Goal: Task Accomplishment & Management: Use online tool/utility

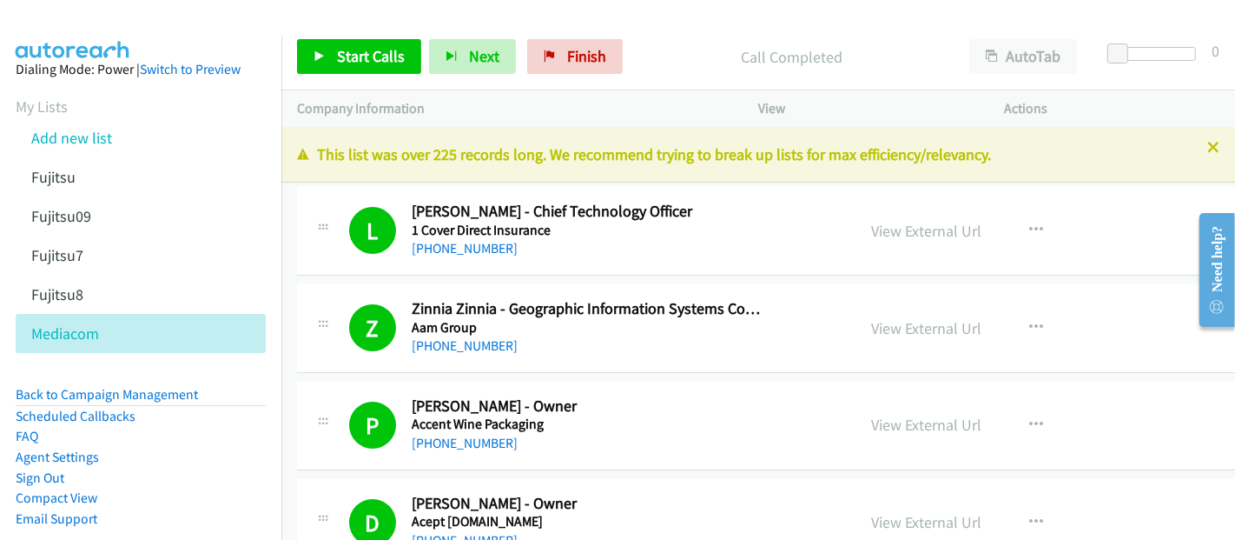
scroll to position [1158, 0]
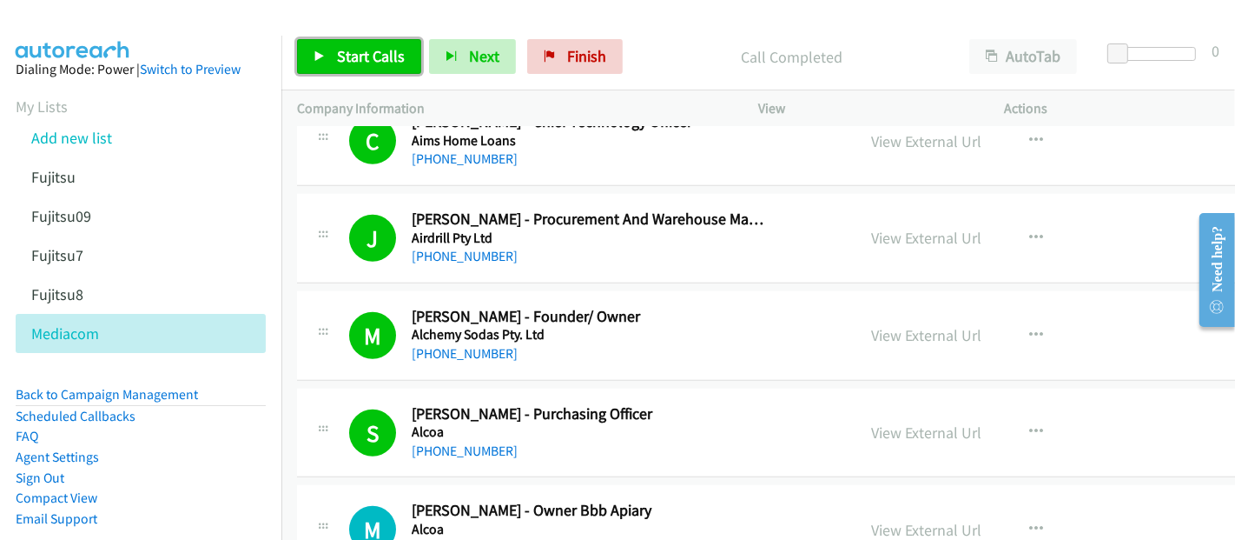
click at [354, 61] on span "Start Calls" at bounding box center [371, 56] width 68 height 20
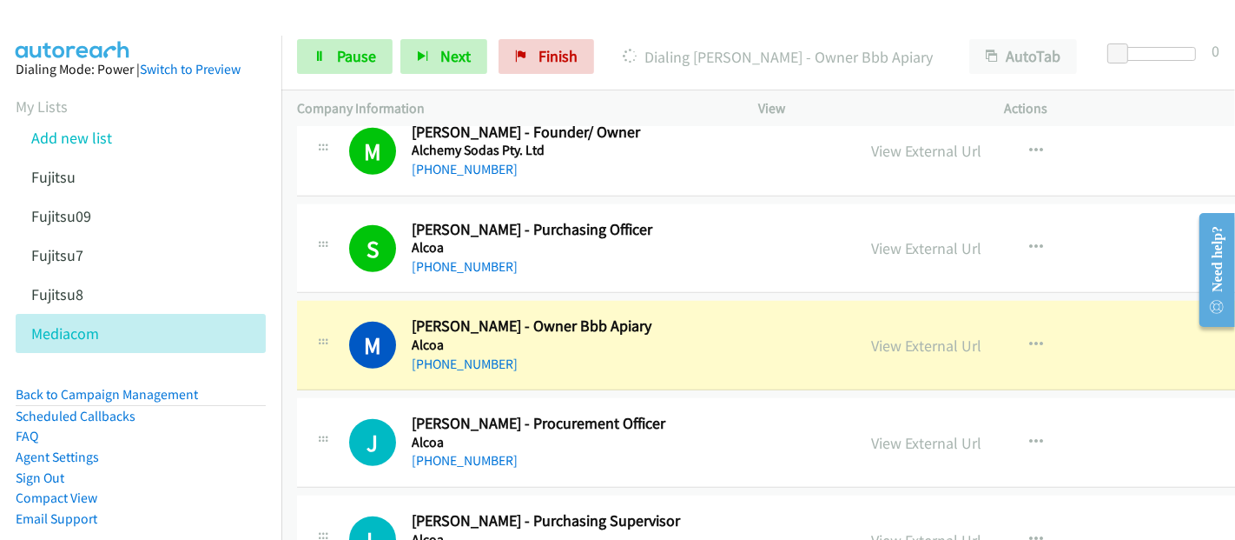
scroll to position [1447, 0]
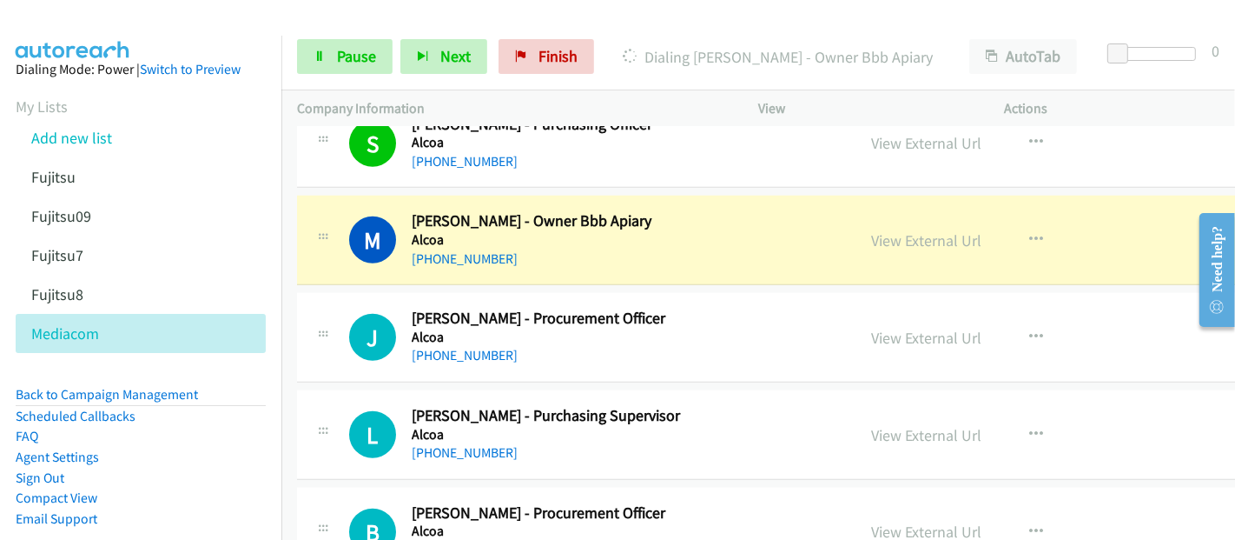
click at [541, 248] on div "[PHONE_NUMBER]" at bounding box center [589, 258] width 355 height 21
click at [916, 239] on link "View External Url" at bounding box center [926, 240] width 110 height 20
click at [921, 242] on link "View External Url" at bounding box center [926, 240] width 110 height 20
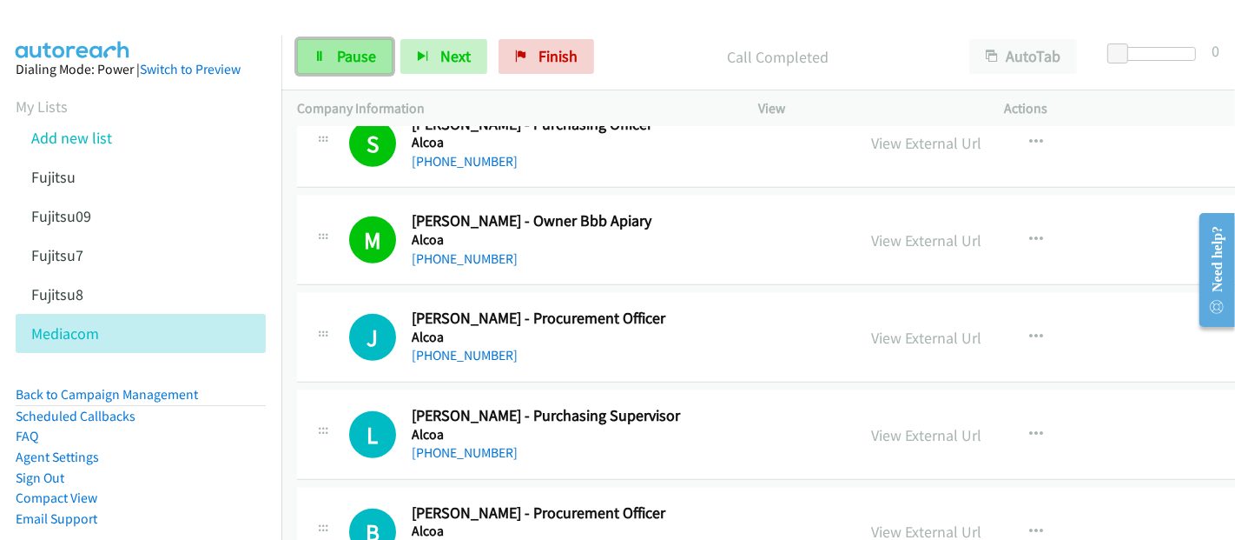
click at [359, 68] on link "Pause" at bounding box center [345, 56] width 96 height 35
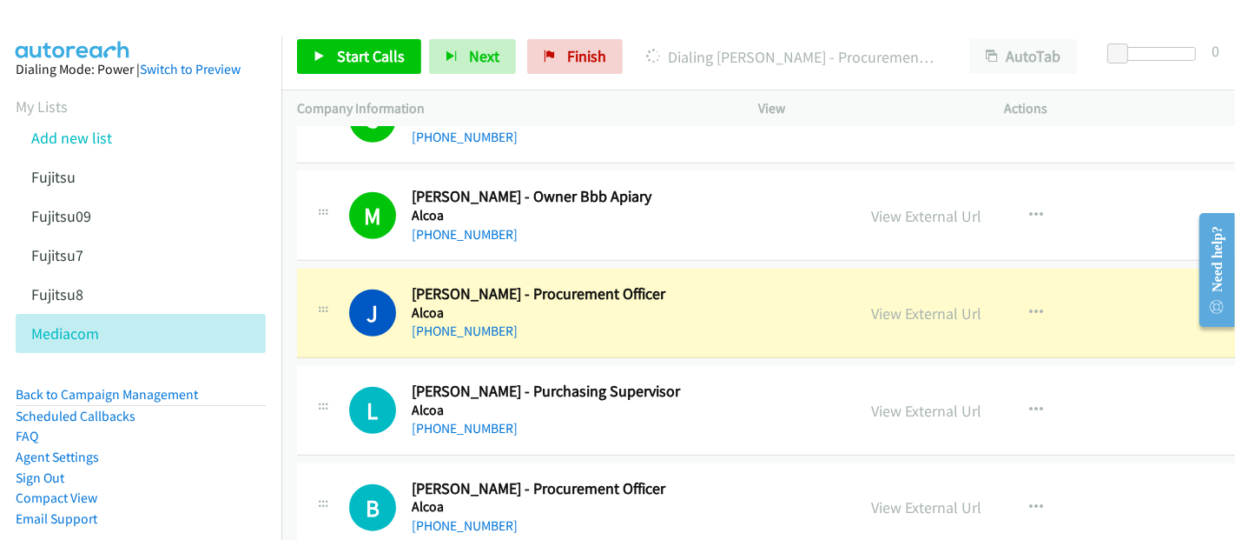
scroll to position [1544, 0]
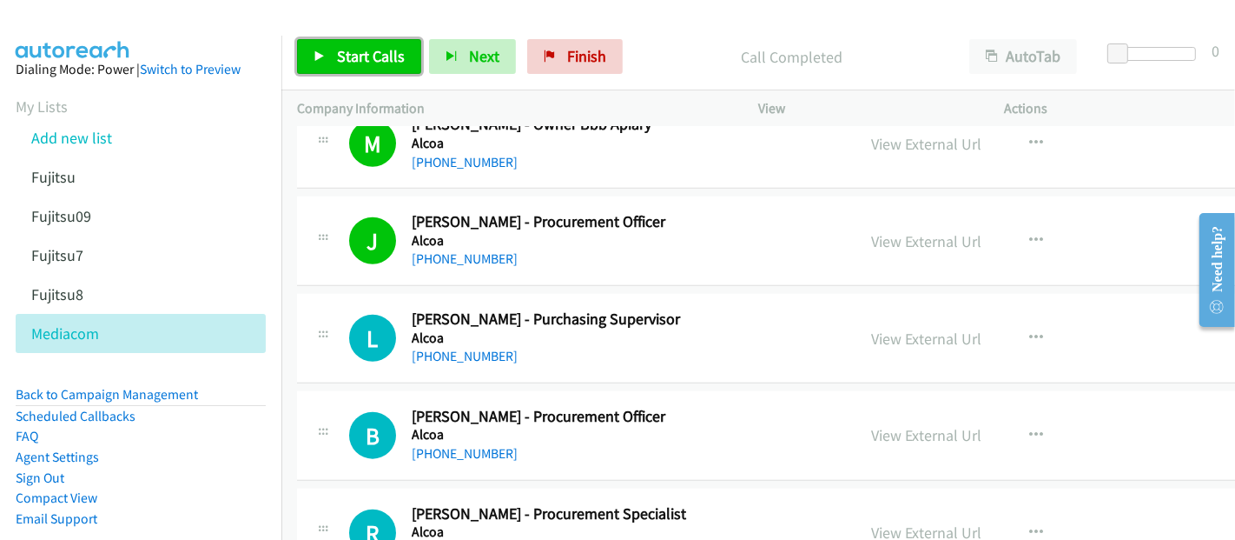
click at [381, 65] on span "Start Calls" at bounding box center [371, 56] width 68 height 20
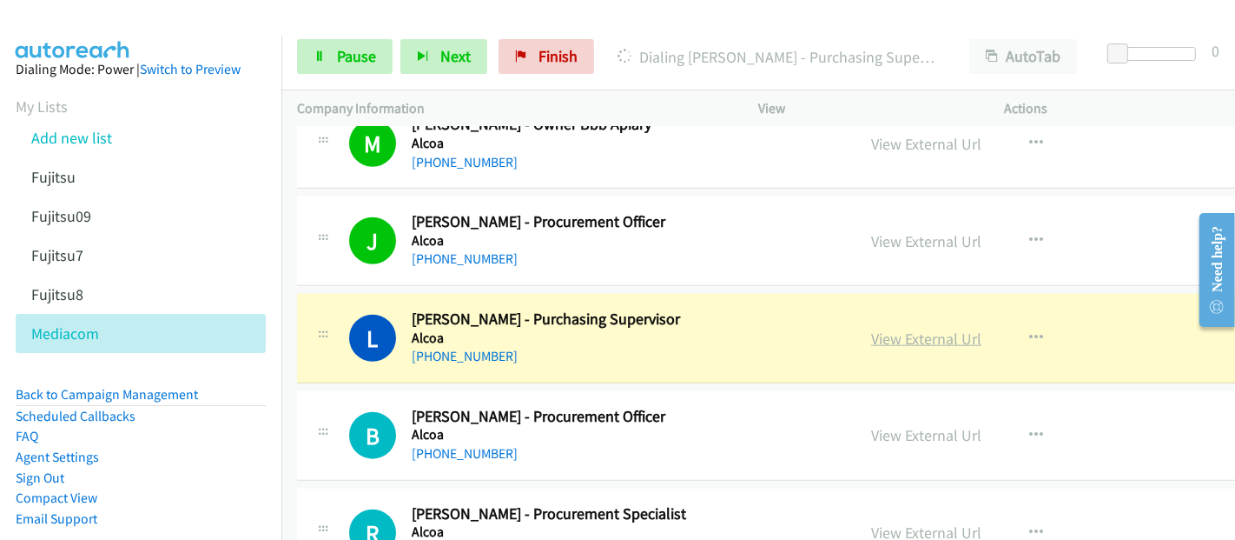
click at [914, 335] on link "View External Url" at bounding box center [926, 338] width 110 height 20
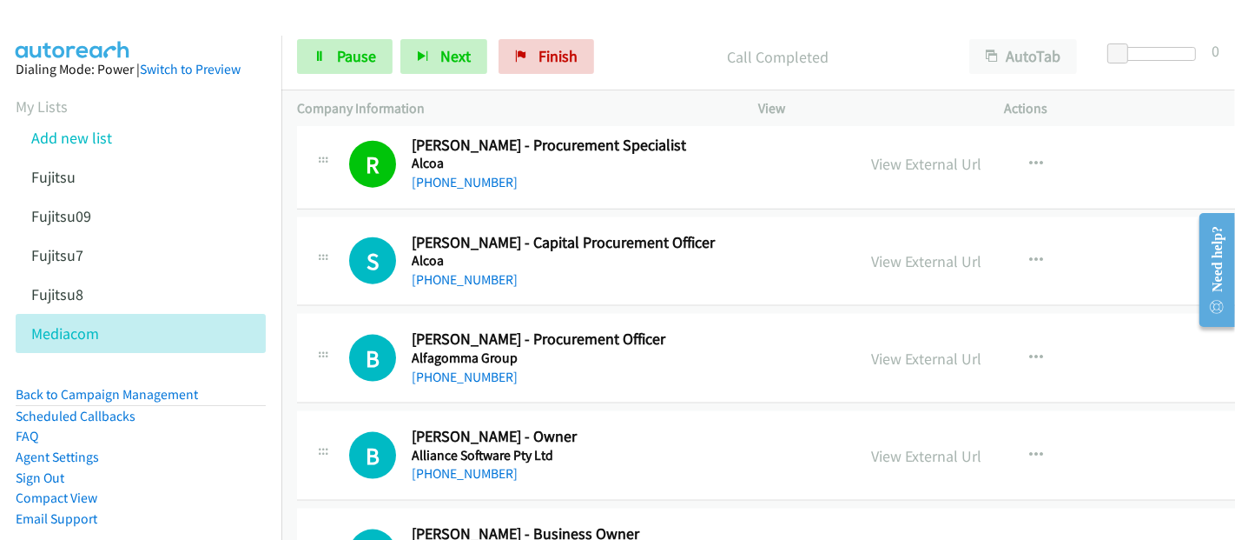
scroll to position [1931, 0]
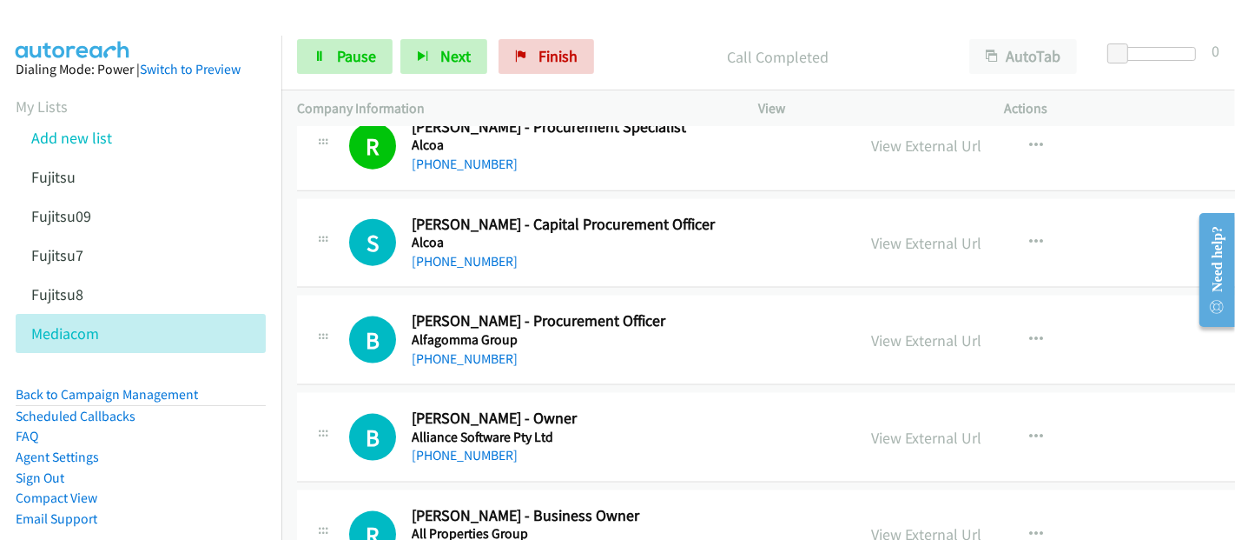
click at [557, 258] on div "[PHONE_NUMBER]" at bounding box center [589, 261] width 355 height 21
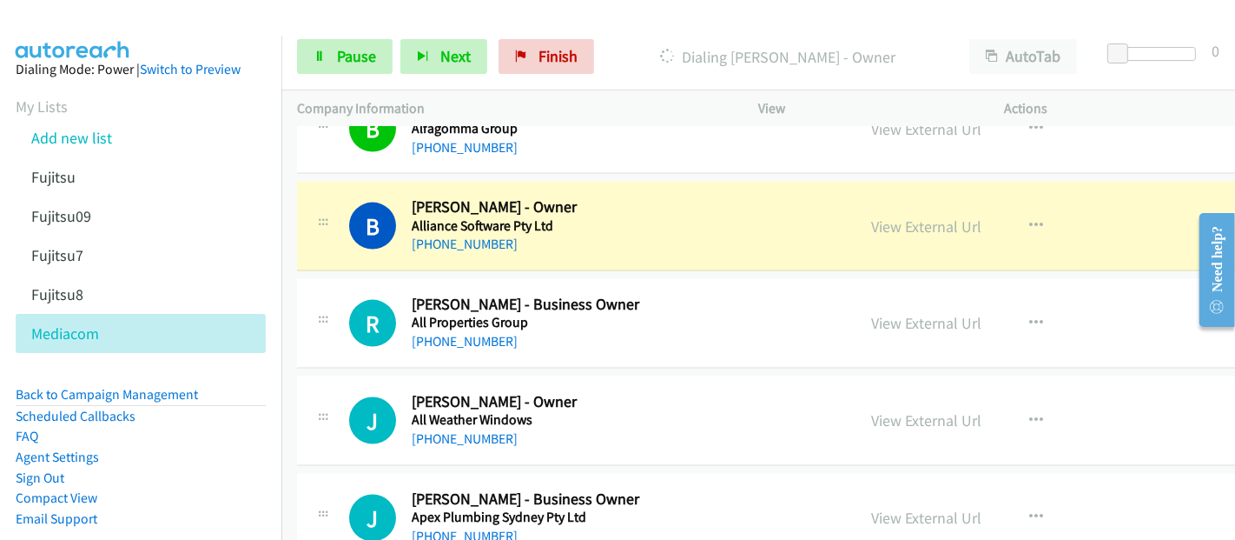
scroll to position [2123, 0]
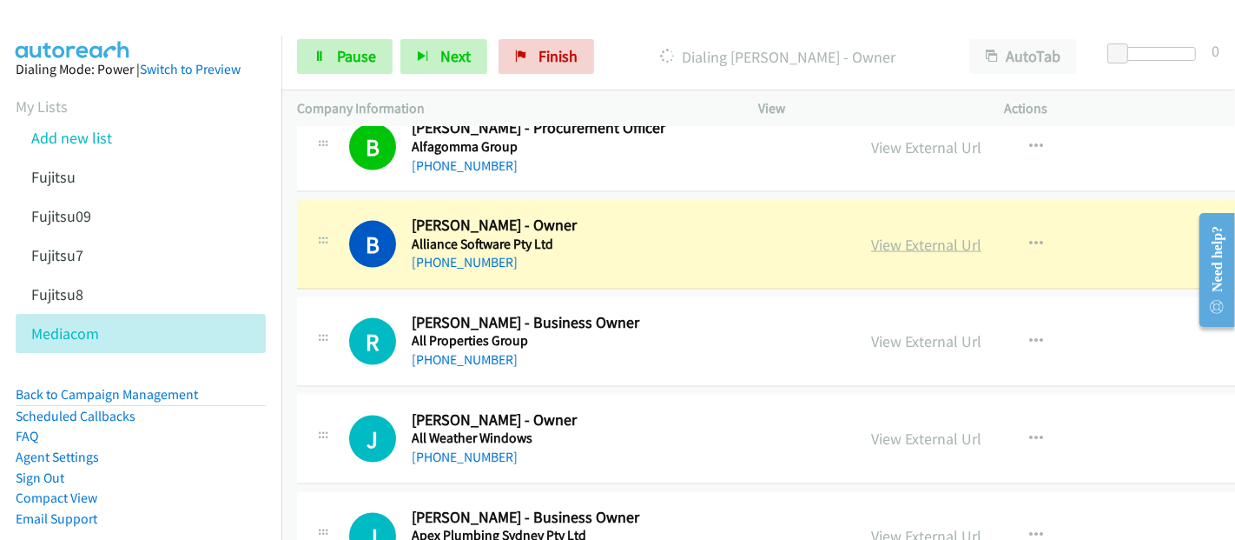
click at [926, 235] on link "View External Url" at bounding box center [926, 245] width 110 height 20
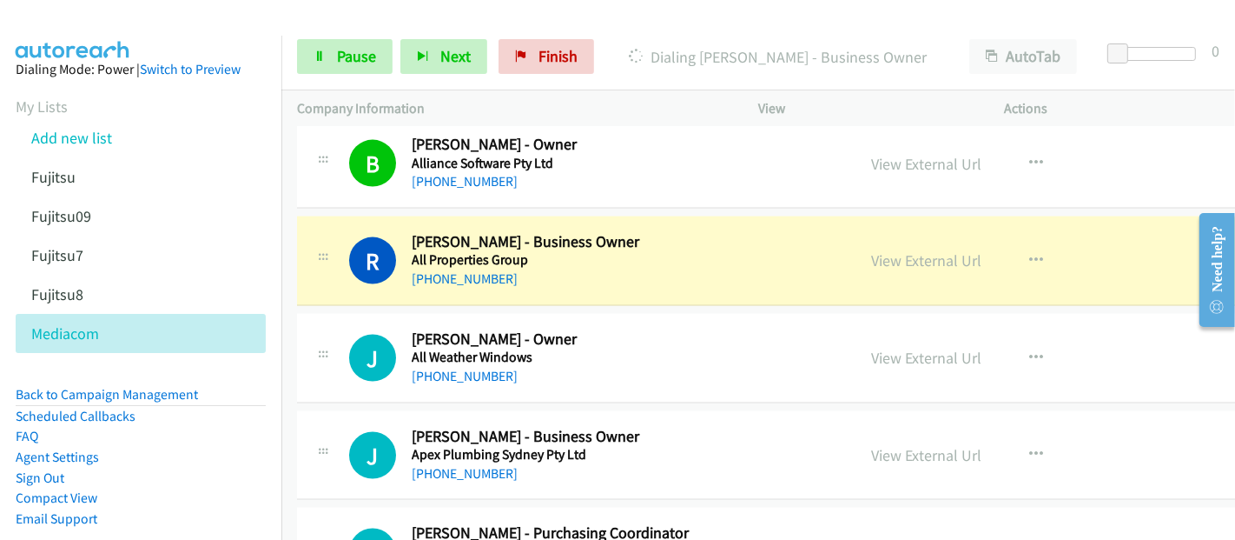
scroll to position [2220, 0]
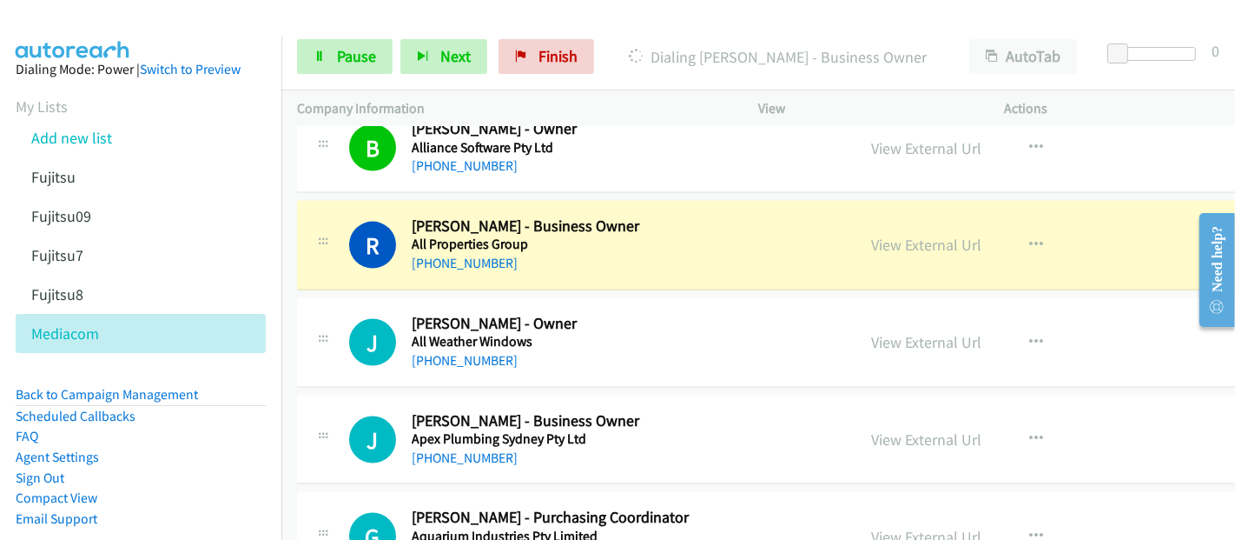
click at [580, 256] on div "[PHONE_NUMBER]" at bounding box center [589, 263] width 355 height 21
click at [931, 247] on link "View External Url" at bounding box center [926, 245] width 110 height 20
click at [340, 62] on span "Pause" at bounding box center [356, 56] width 39 height 20
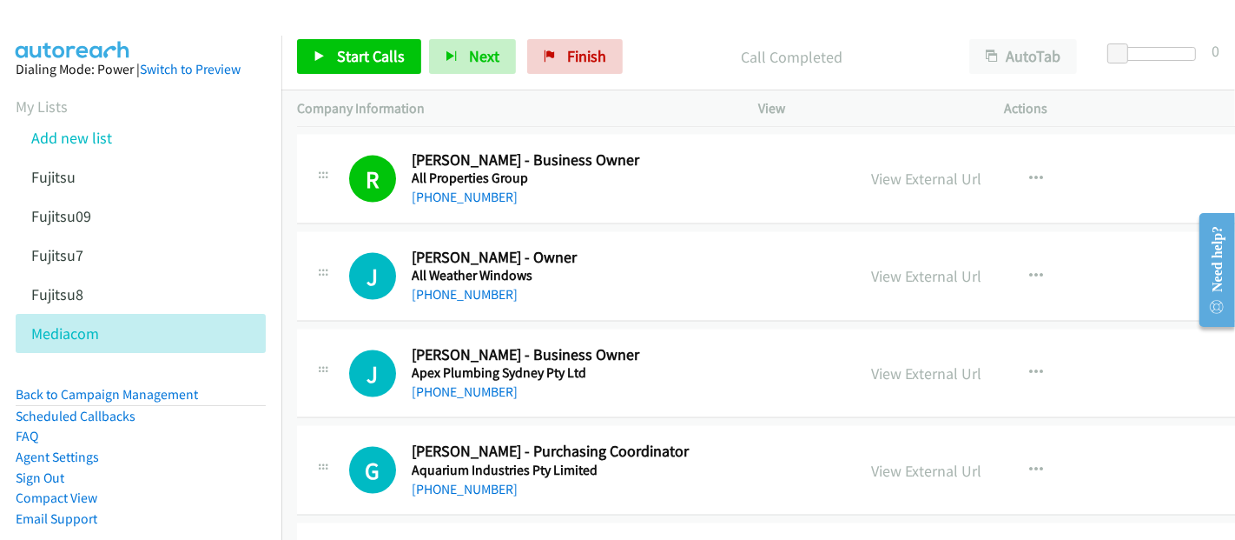
scroll to position [2316, 0]
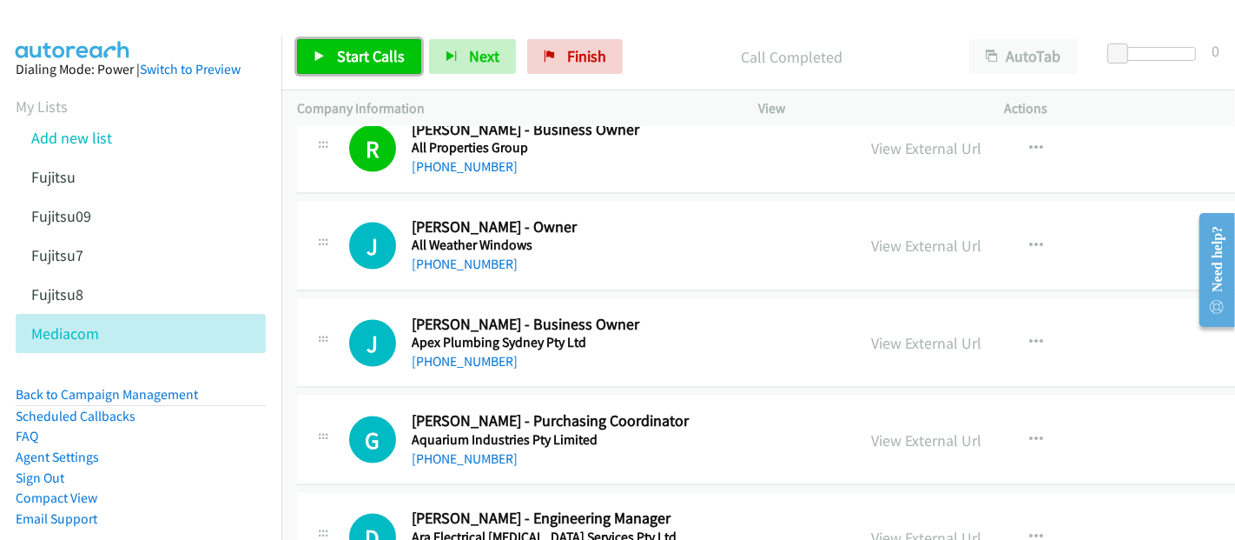
click at [373, 50] on span "Start Calls" at bounding box center [371, 56] width 68 height 20
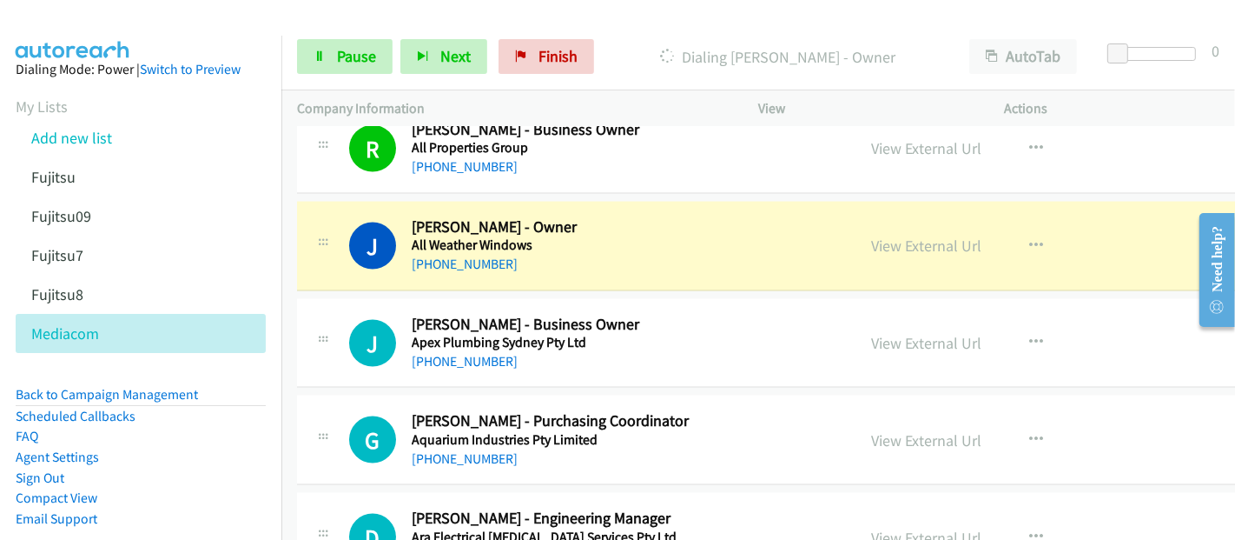
click at [559, 254] on div "[PHONE_NUMBER]" at bounding box center [589, 264] width 355 height 21
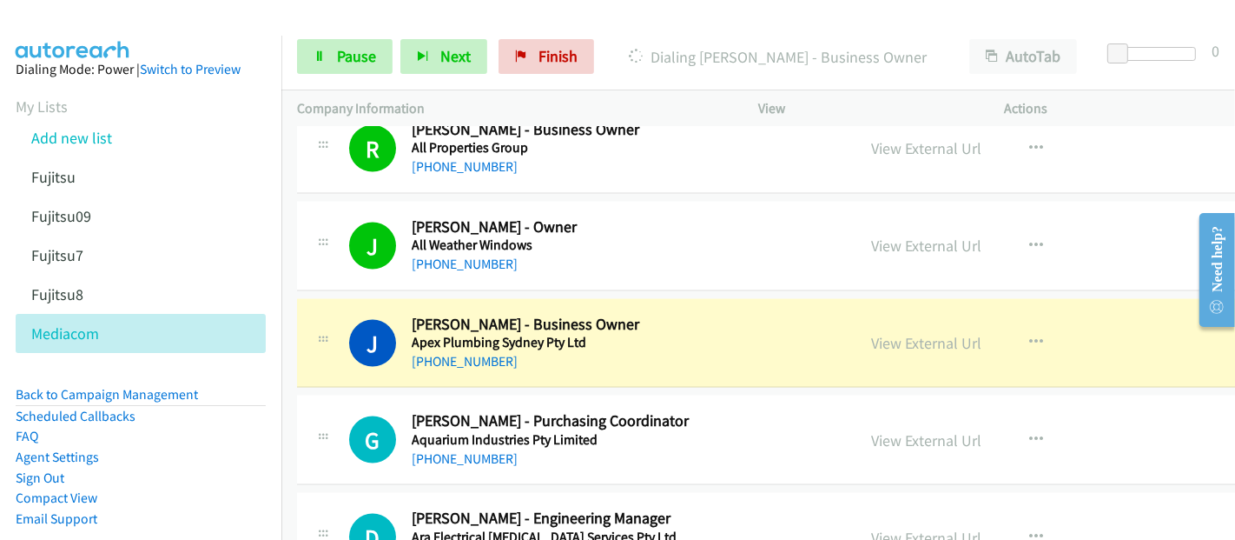
click at [554, 368] on div "J Callback Scheduled [PERSON_NAME] - Business Owner Apex Plumbing Sydney Pty Lt…" at bounding box center [824, 343] width 1055 height 89
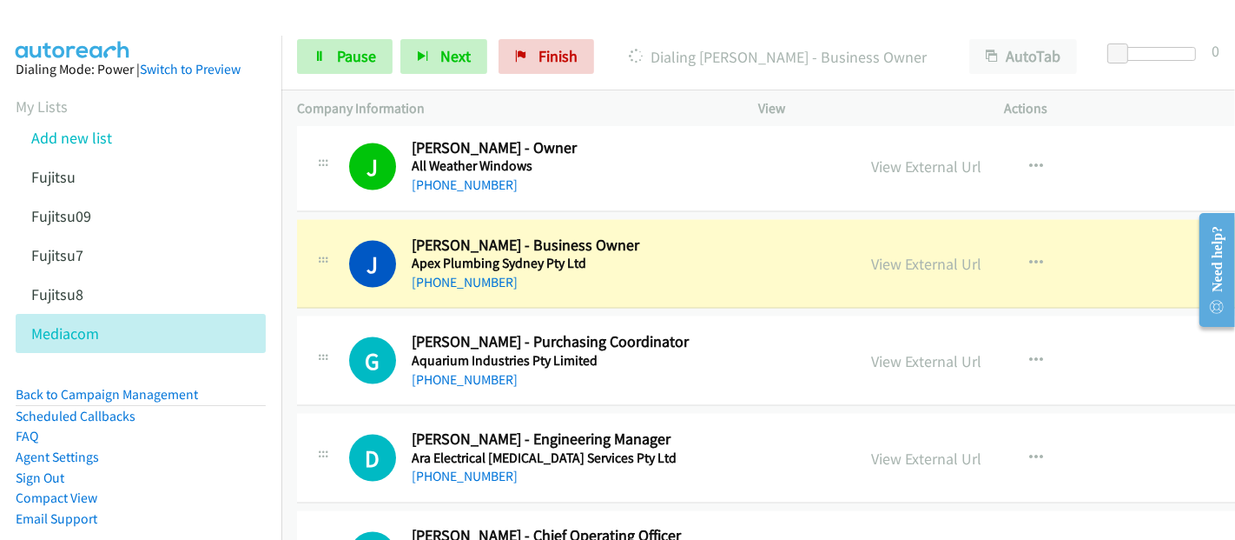
scroll to position [2413, 0]
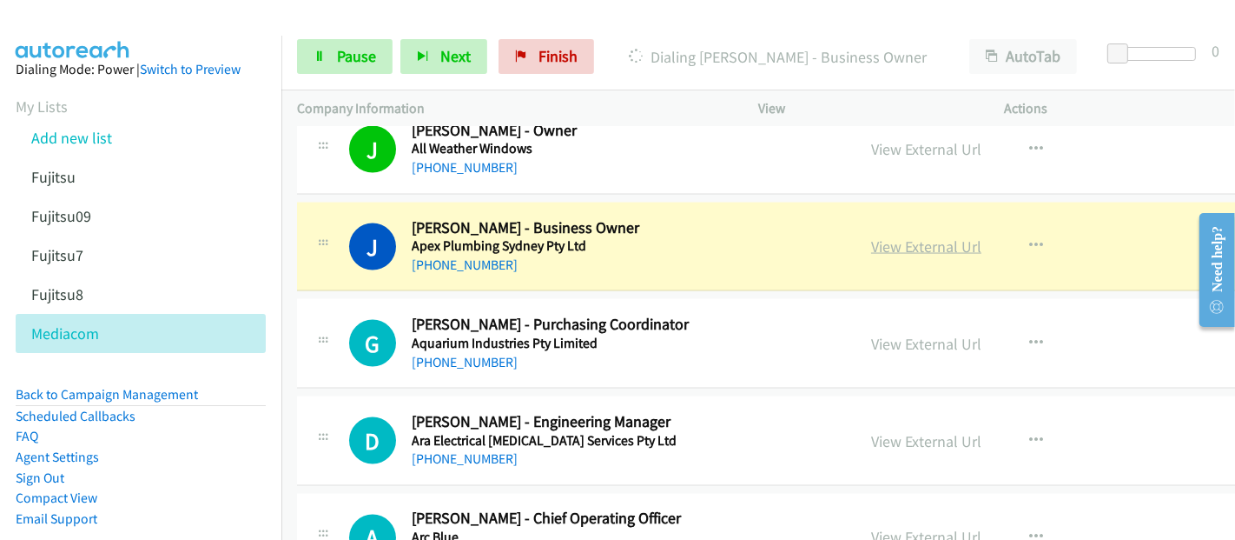
click at [933, 236] on link "View External Url" at bounding box center [926, 246] width 110 height 20
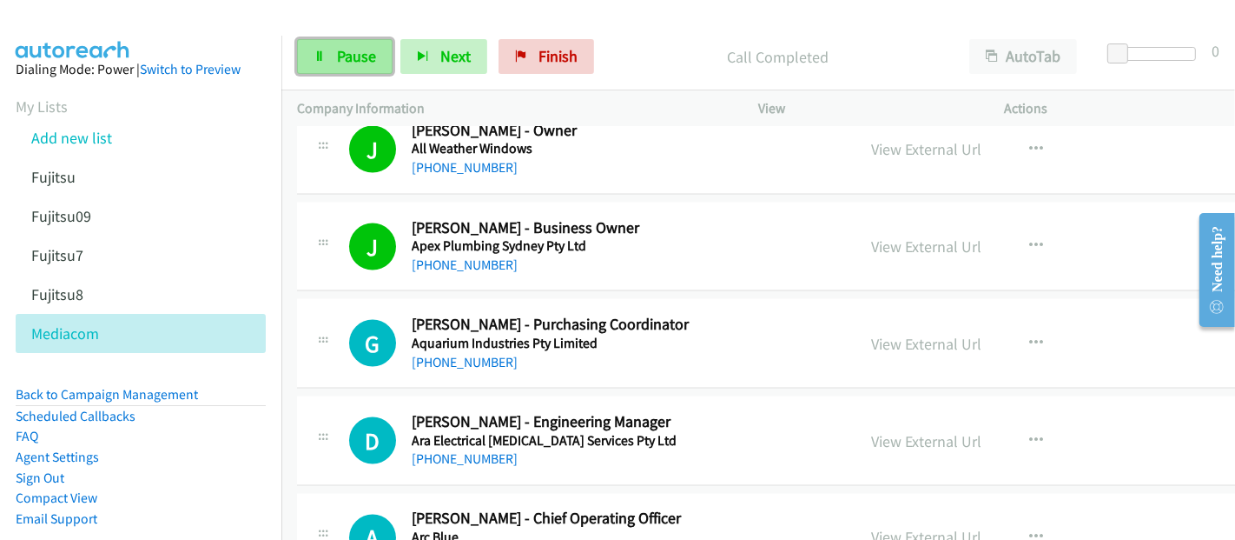
click at [332, 55] on link "Pause" at bounding box center [345, 56] width 96 height 35
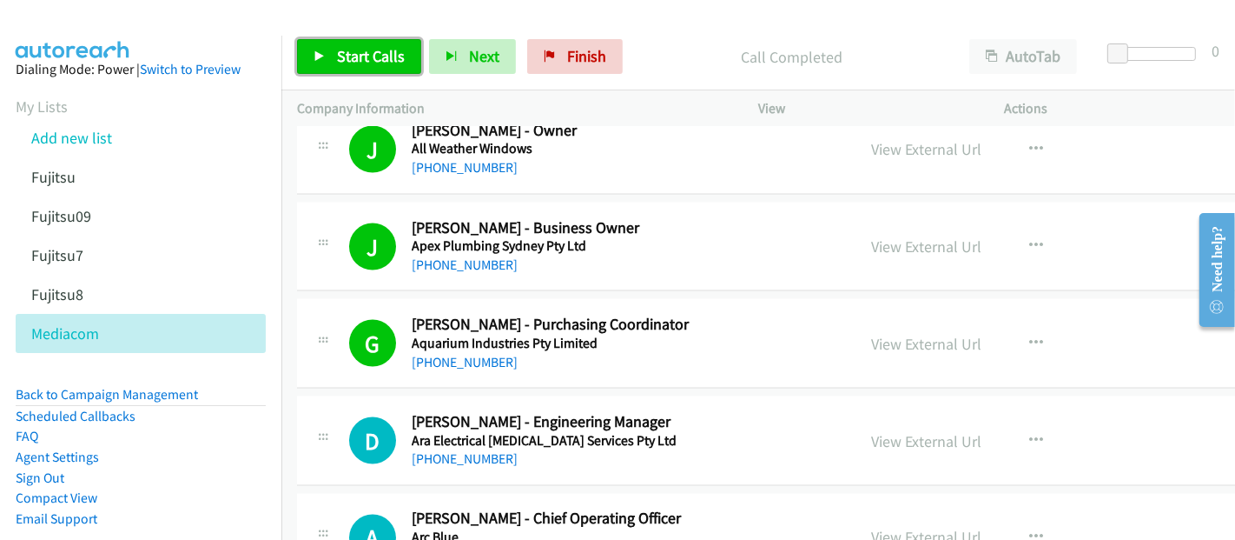
click at [364, 64] on span "Start Calls" at bounding box center [371, 56] width 68 height 20
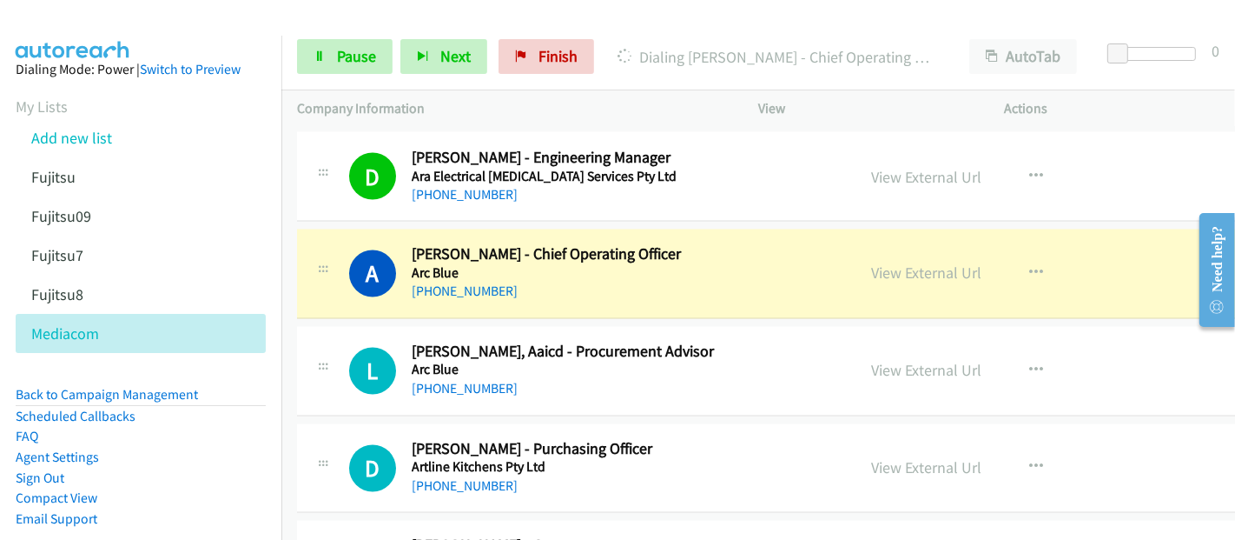
scroll to position [2703, 0]
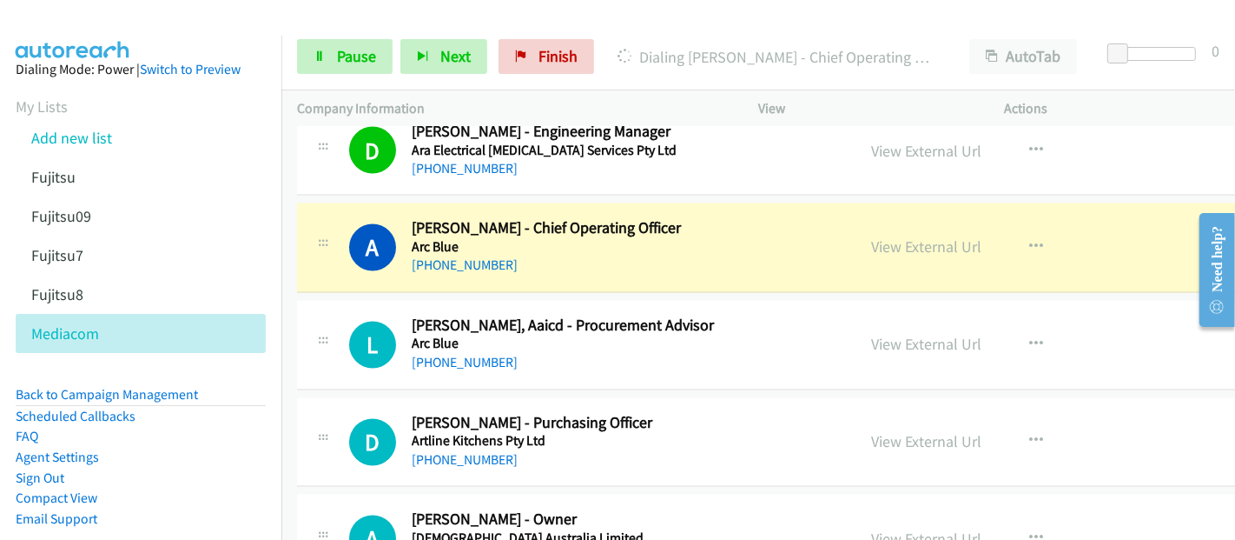
click at [577, 255] on div "[PHONE_NUMBER]" at bounding box center [589, 265] width 355 height 21
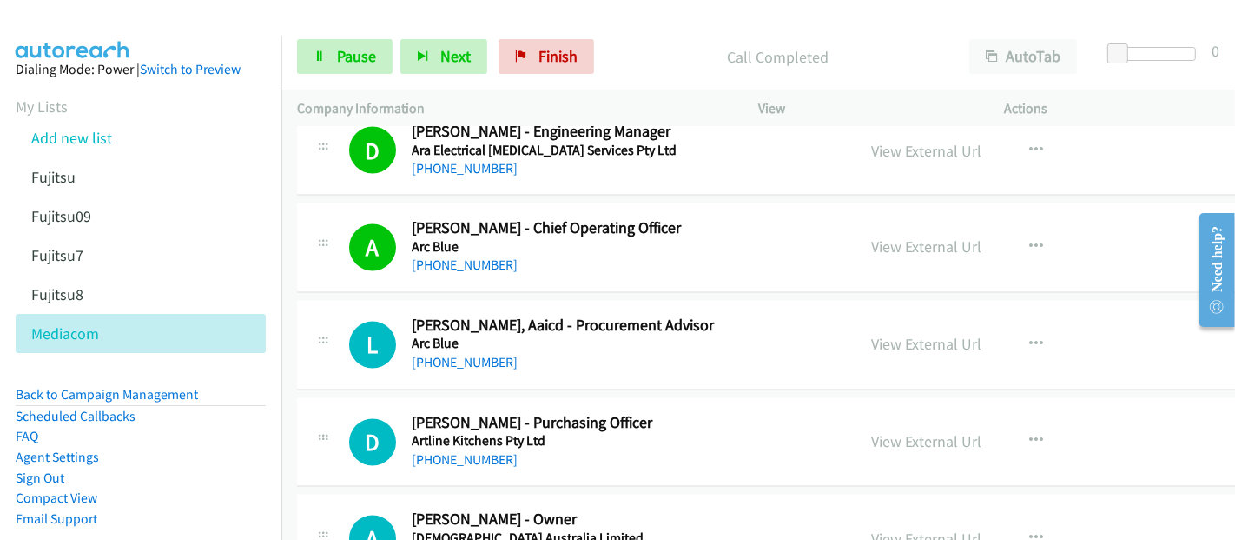
click at [553, 255] on div "[PHONE_NUMBER]" at bounding box center [589, 265] width 355 height 21
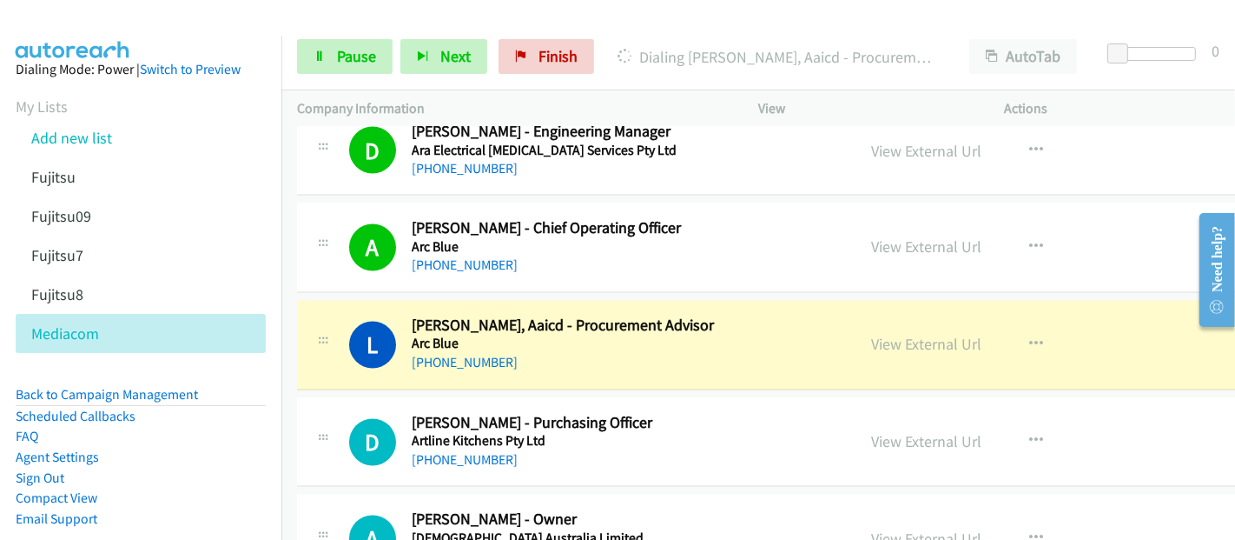
click at [553, 362] on div "[PHONE_NUMBER]" at bounding box center [589, 363] width 355 height 21
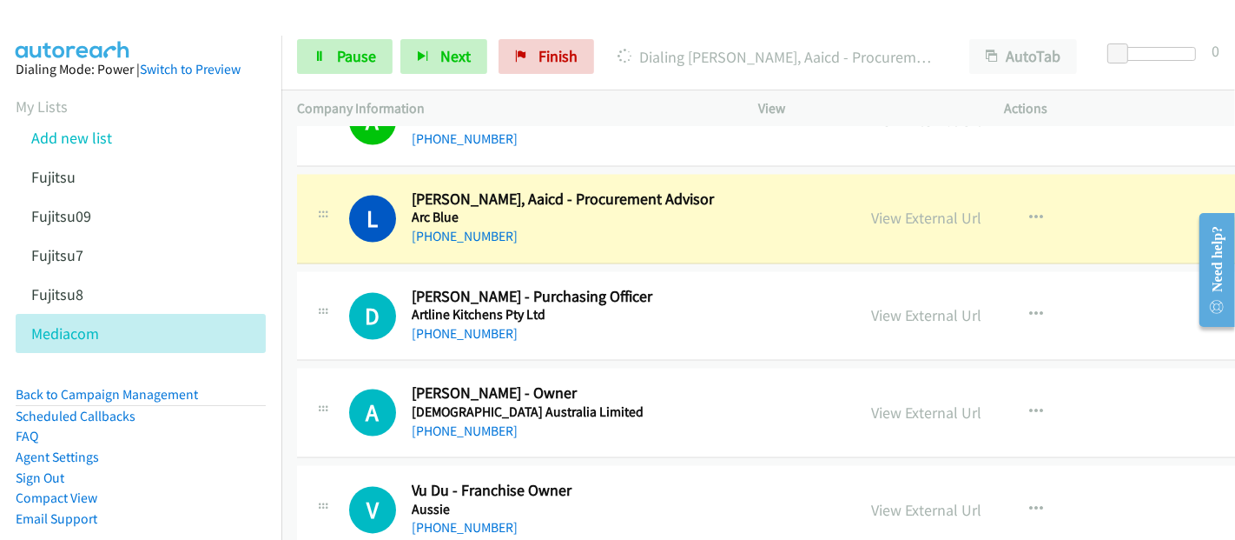
scroll to position [2799, 0]
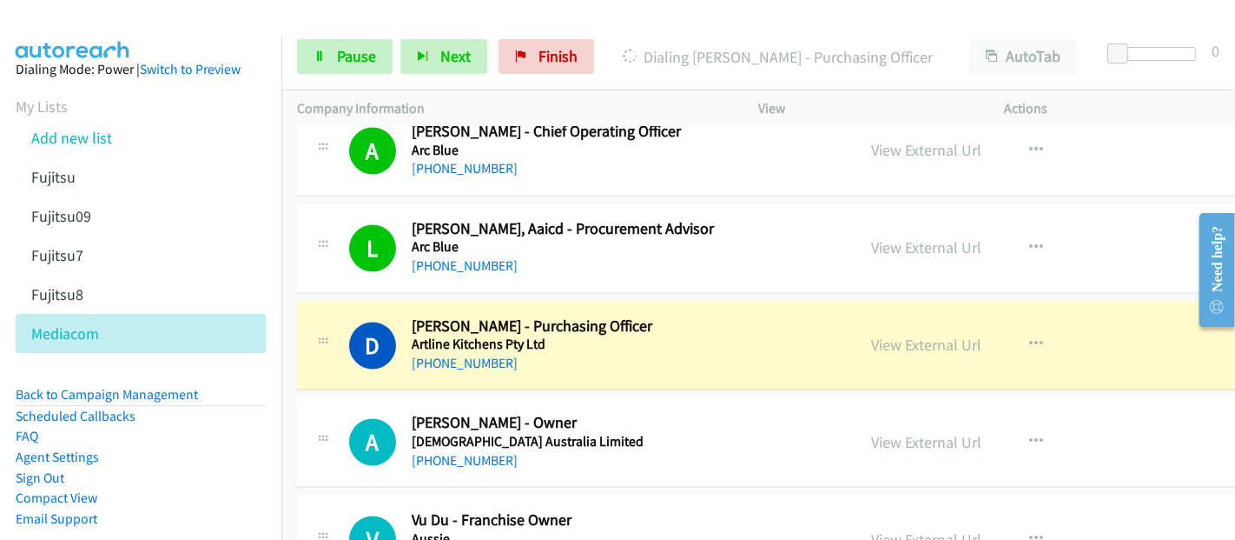
click at [566, 354] on div "[PHONE_NUMBER]" at bounding box center [589, 364] width 355 height 21
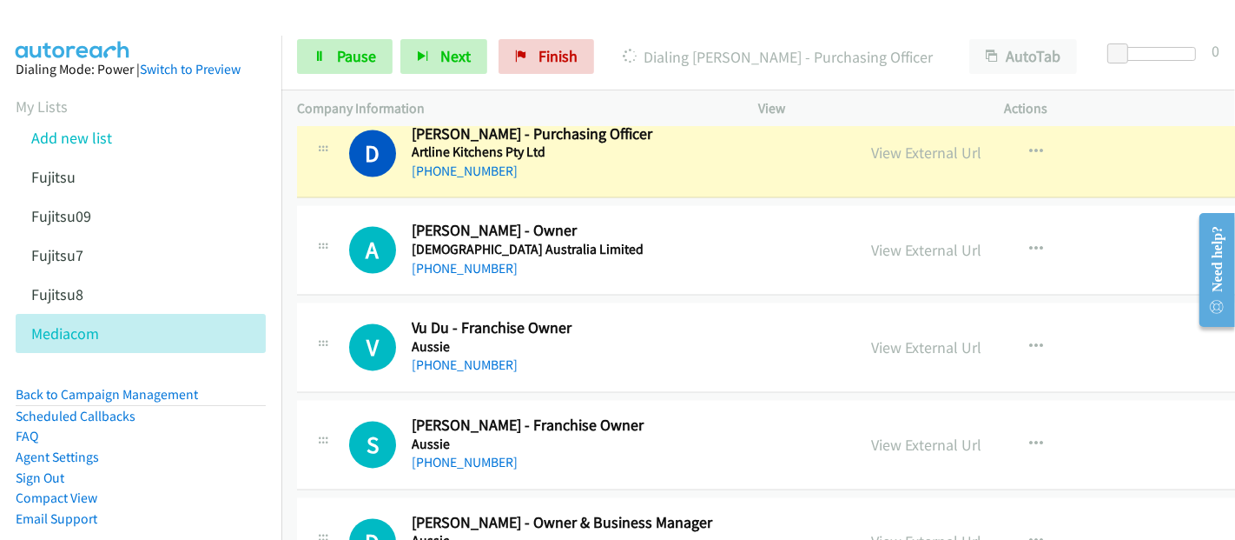
scroll to position [2896, 0]
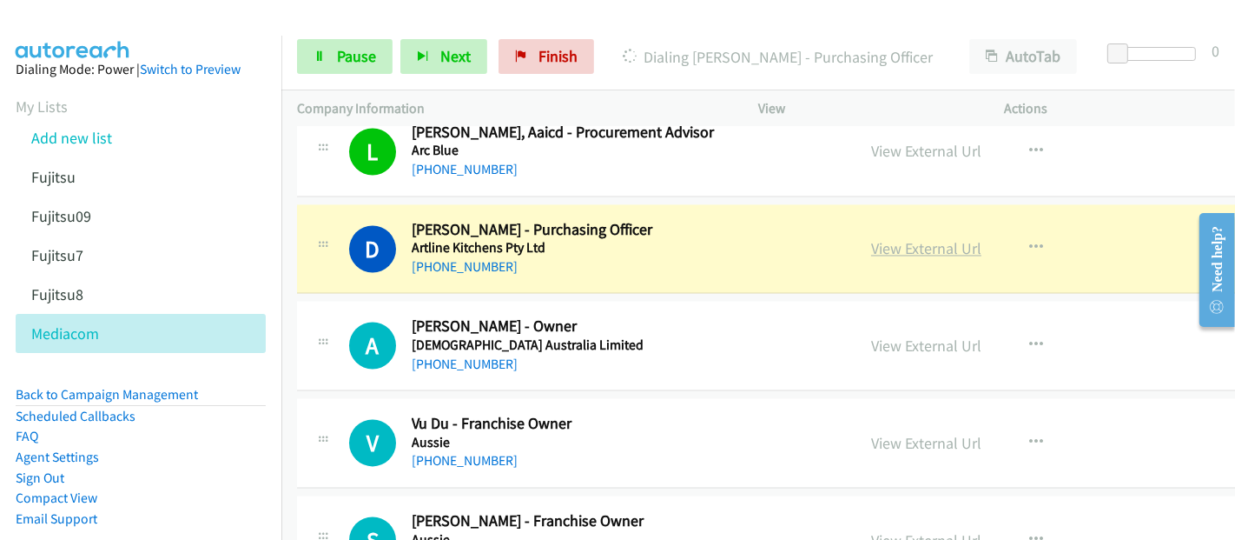
click at [894, 239] on link "View External Url" at bounding box center [926, 249] width 110 height 20
drag, startPoint x: 360, startPoint y: 50, endPoint x: 363, endPoint y: 1, distance: 49.6
click at [360, 50] on span "Pause" at bounding box center [356, 56] width 39 height 20
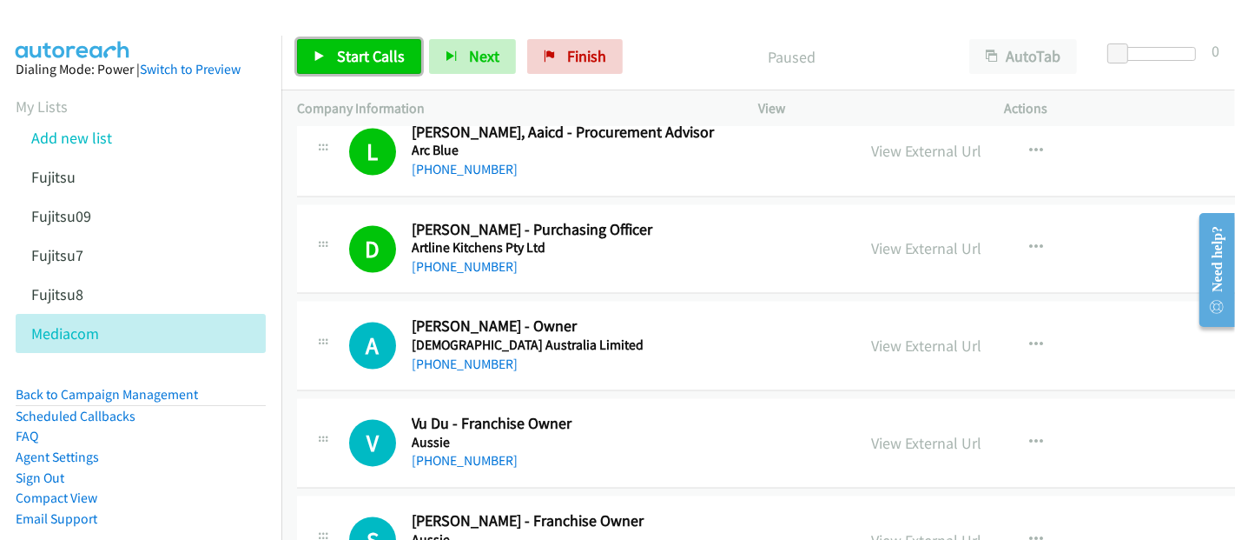
click at [373, 57] on span "Start Calls" at bounding box center [371, 56] width 68 height 20
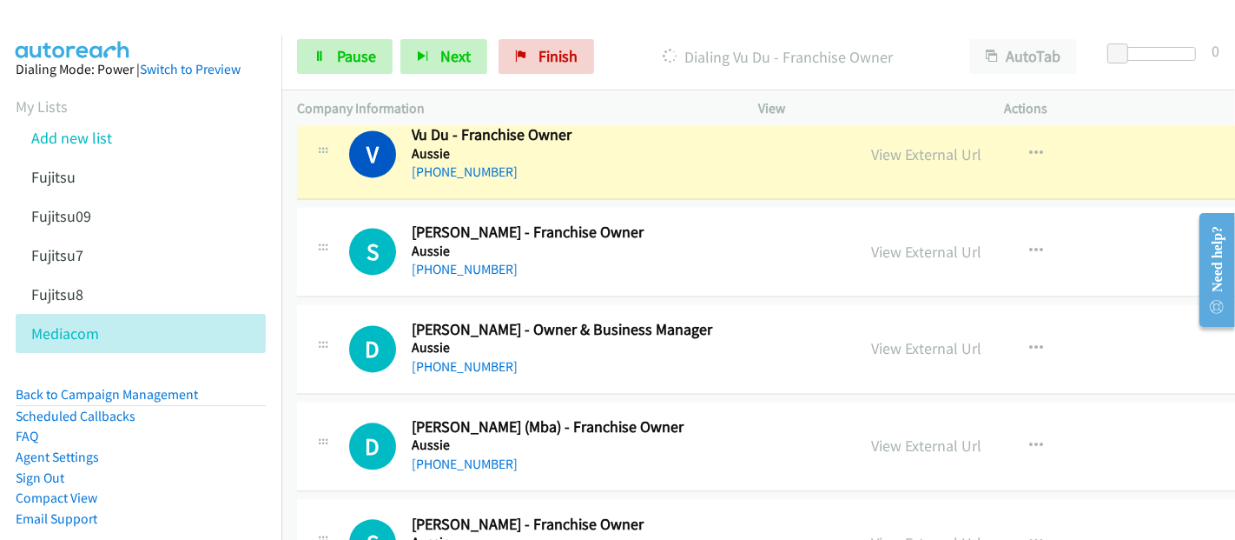
scroll to position [3089, 0]
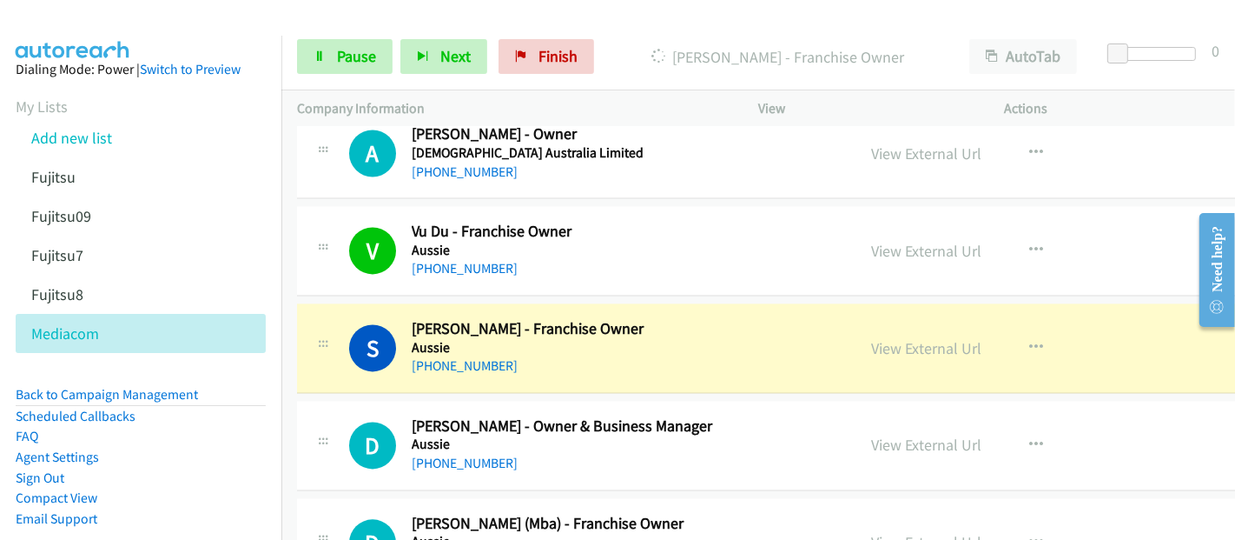
click at [549, 355] on div "[PHONE_NUMBER]" at bounding box center [589, 365] width 355 height 21
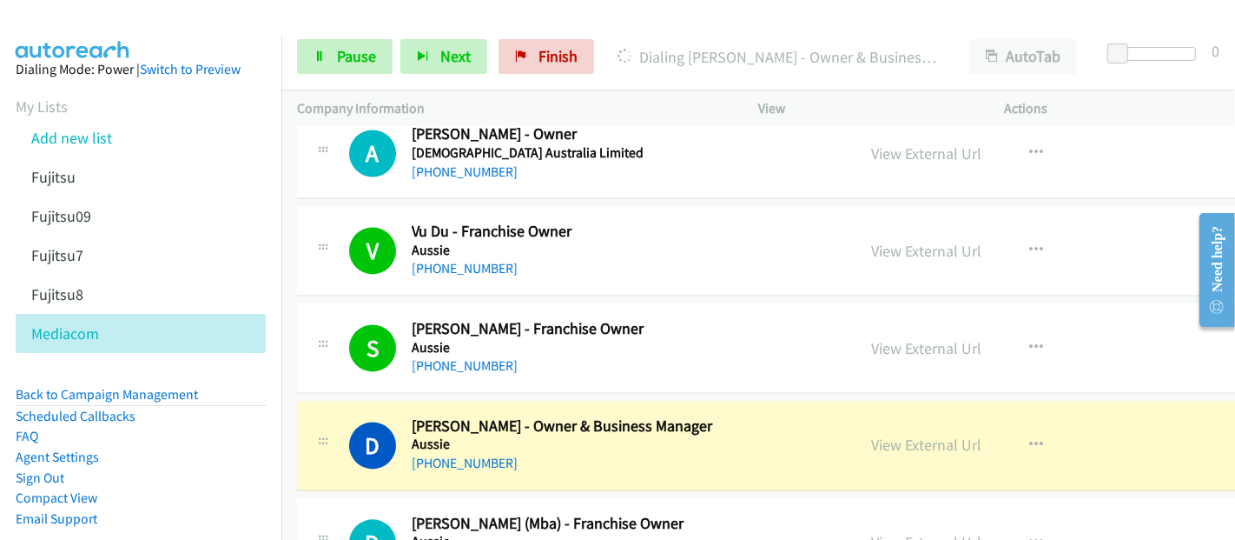
scroll to position [3282, 0]
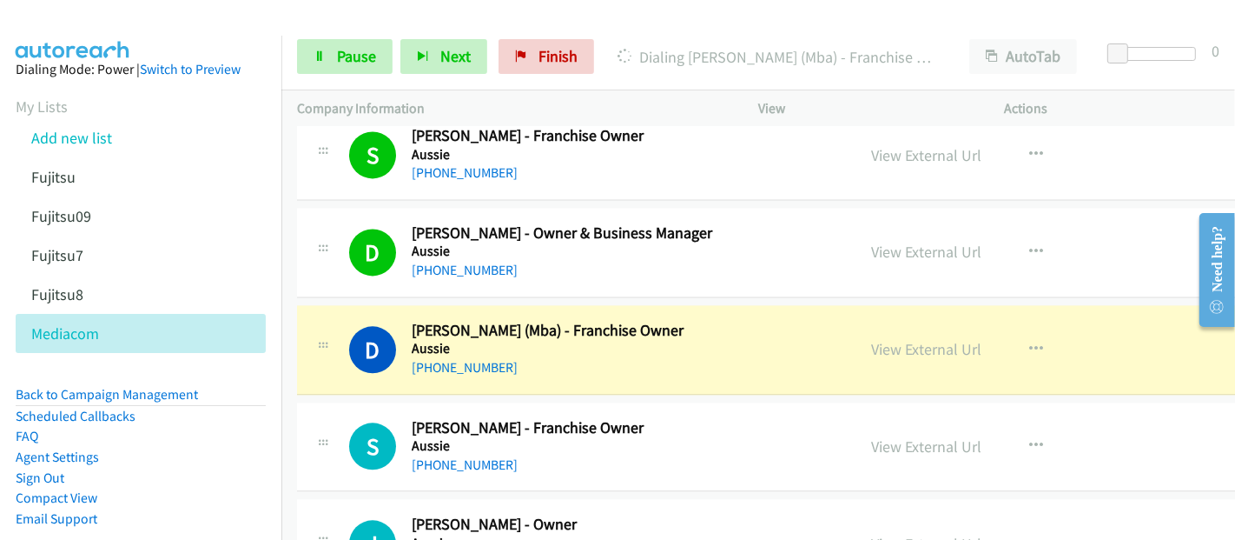
click at [533, 357] on div "[PHONE_NUMBER]" at bounding box center [589, 367] width 355 height 21
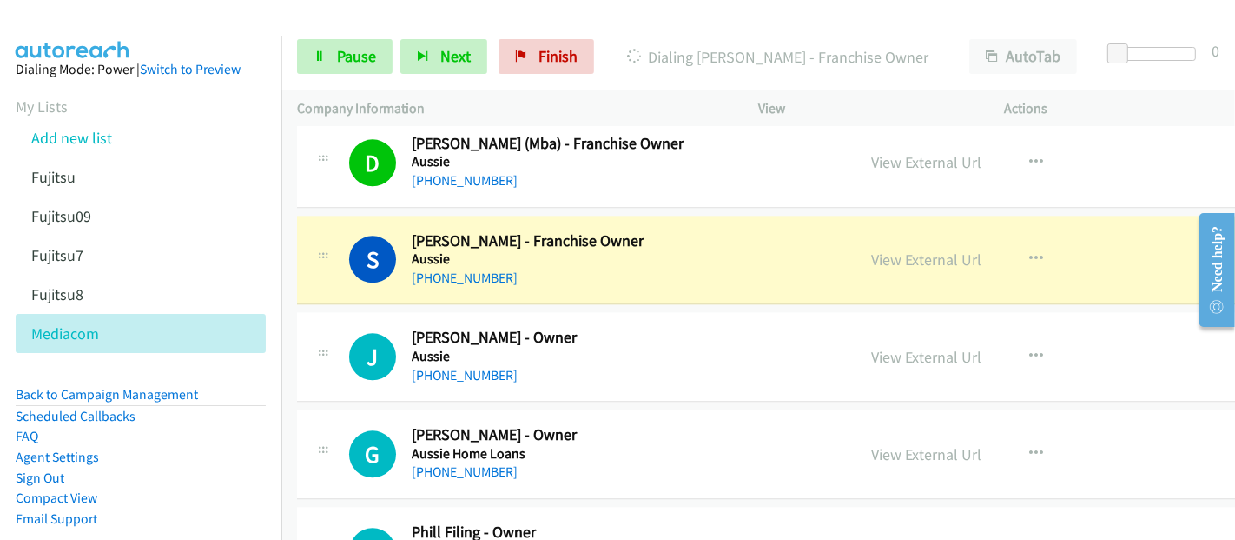
scroll to position [3475, 0]
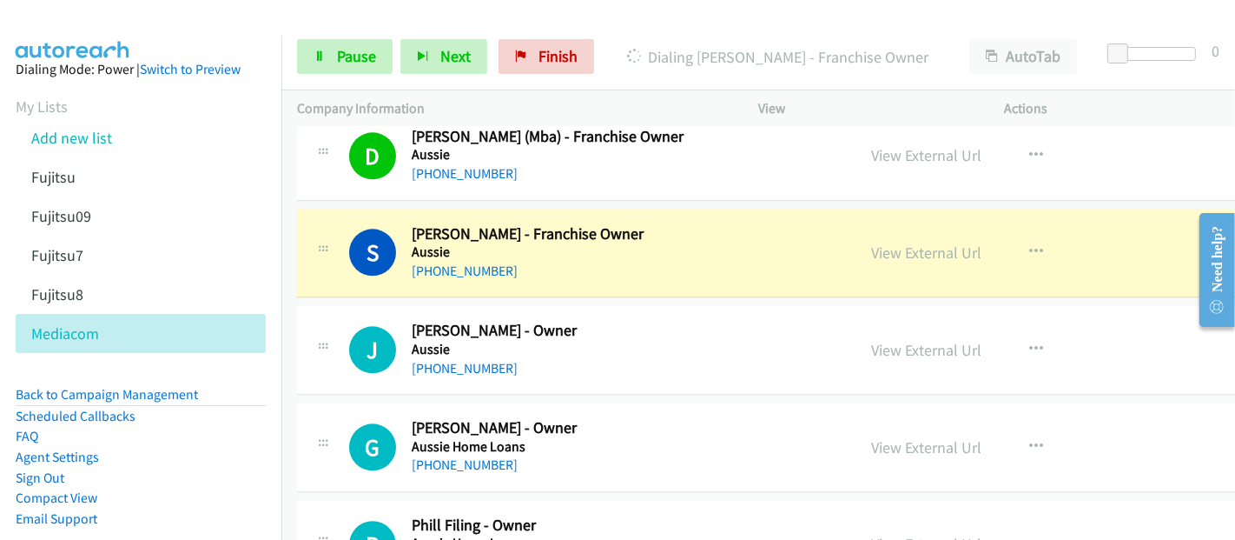
drag, startPoint x: 562, startPoint y: 262, endPoint x: 652, endPoint y: 248, distance: 90.4
click at [562, 262] on div "[PHONE_NUMBER]" at bounding box center [589, 271] width 355 height 21
click at [931, 248] on link "View External Url" at bounding box center [926, 252] width 110 height 20
click at [348, 40] on link "Pause" at bounding box center [345, 56] width 96 height 35
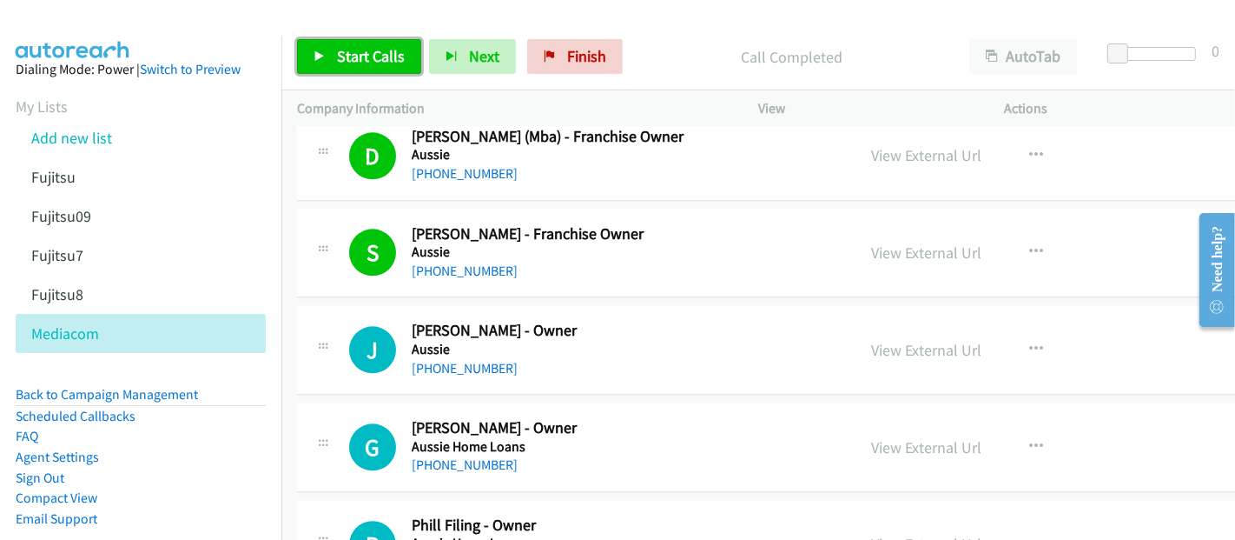
click at [357, 41] on link "Start Calls" at bounding box center [359, 56] width 124 height 35
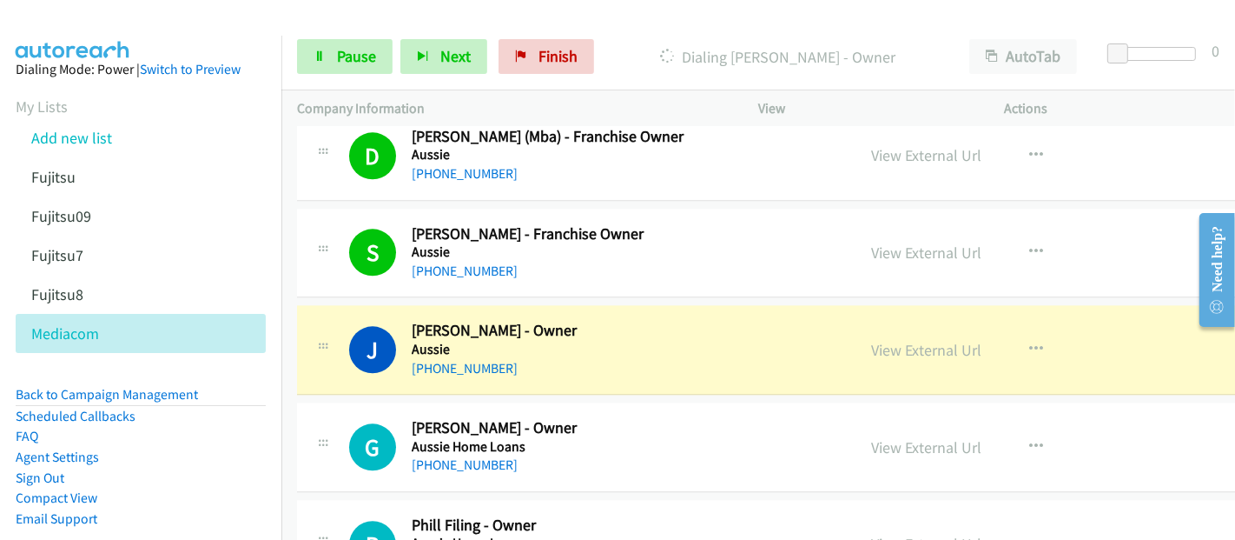
click at [519, 341] on h5 "Aussie" at bounding box center [589, 349] width 355 height 17
click at [905, 344] on link "View External Url" at bounding box center [926, 350] width 110 height 20
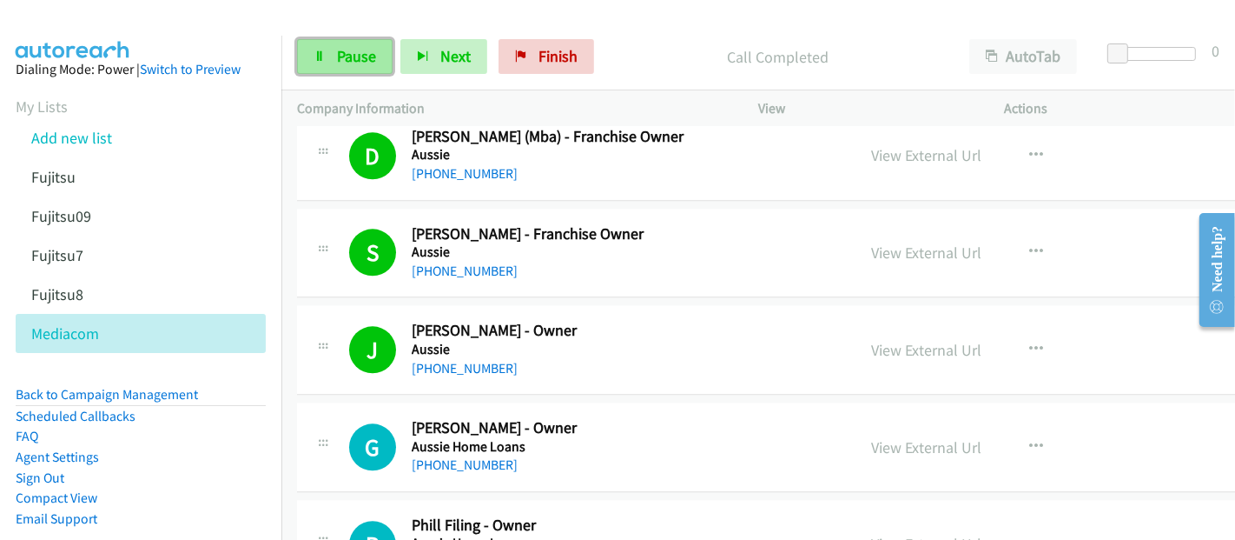
click at [354, 43] on link "Pause" at bounding box center [345, 56] width 96 height 35
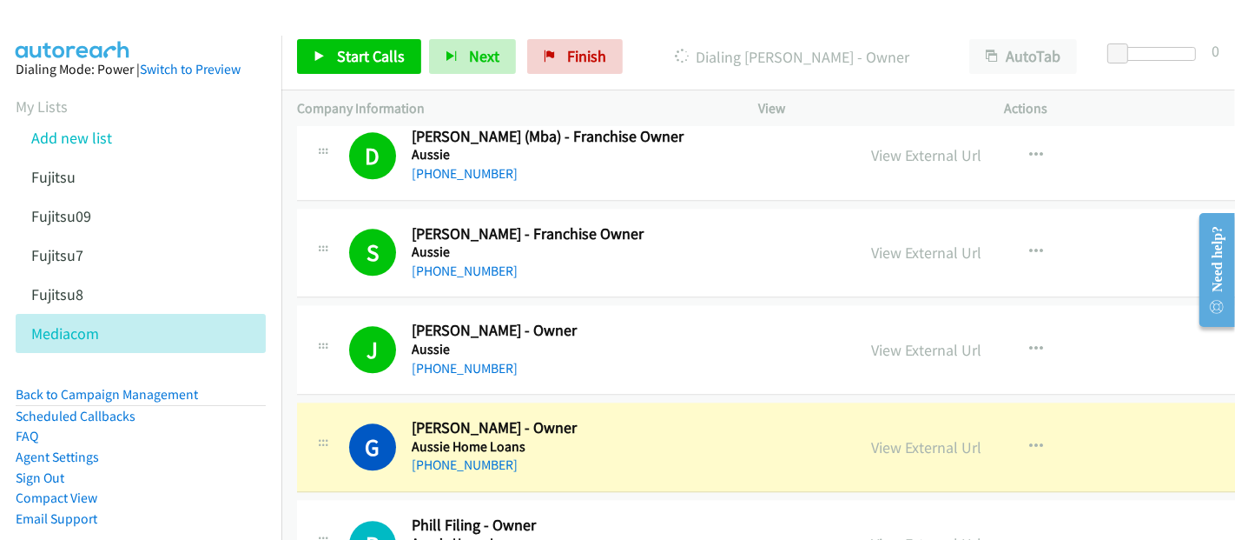
drag, startPoint x: 538, startPoint y: 21, endPoint x: 769, endPoint y: 152, distance: 265.8
click at [538, 21] on div at bounding box center [610, 33] width 1220 height 67
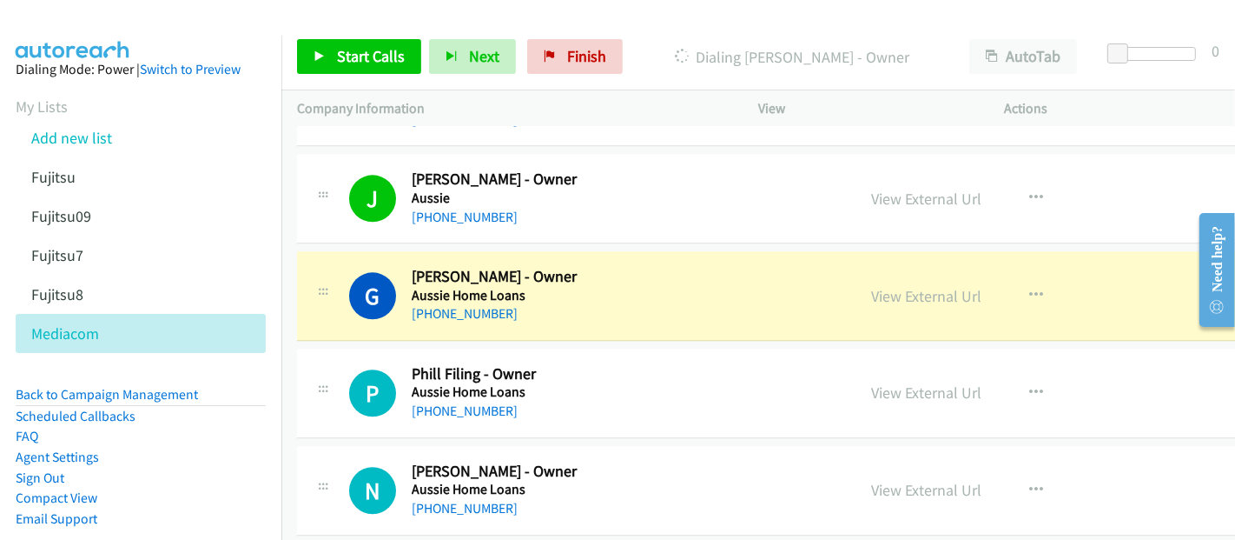
scroll to position [3668, 0]
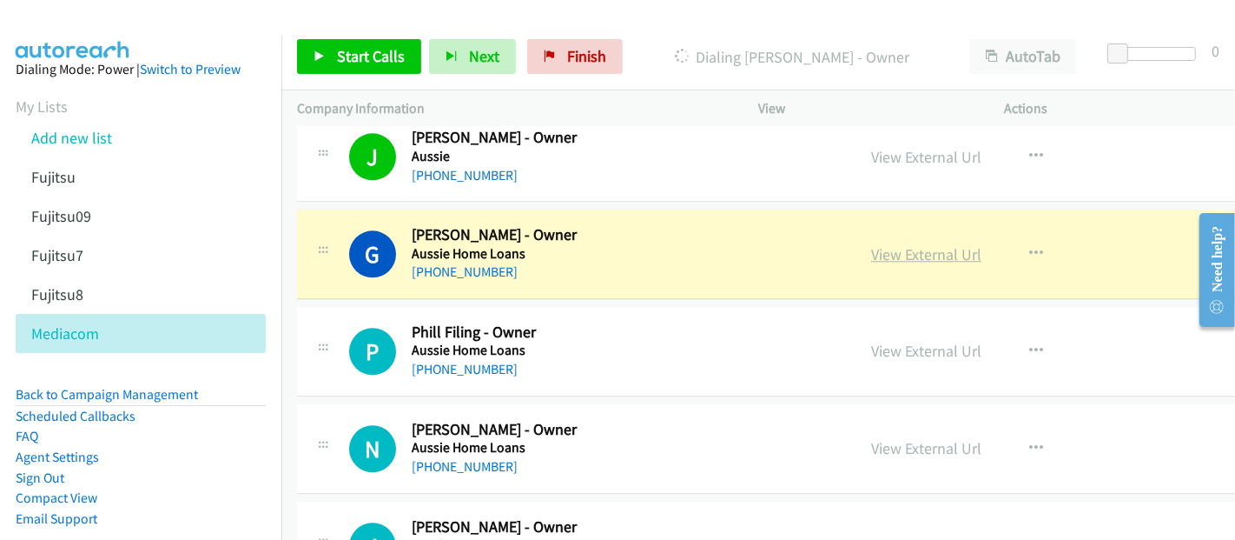
click at [956, 244] on link "View External Url" at bounding box center [926, 254] width 110 height 20
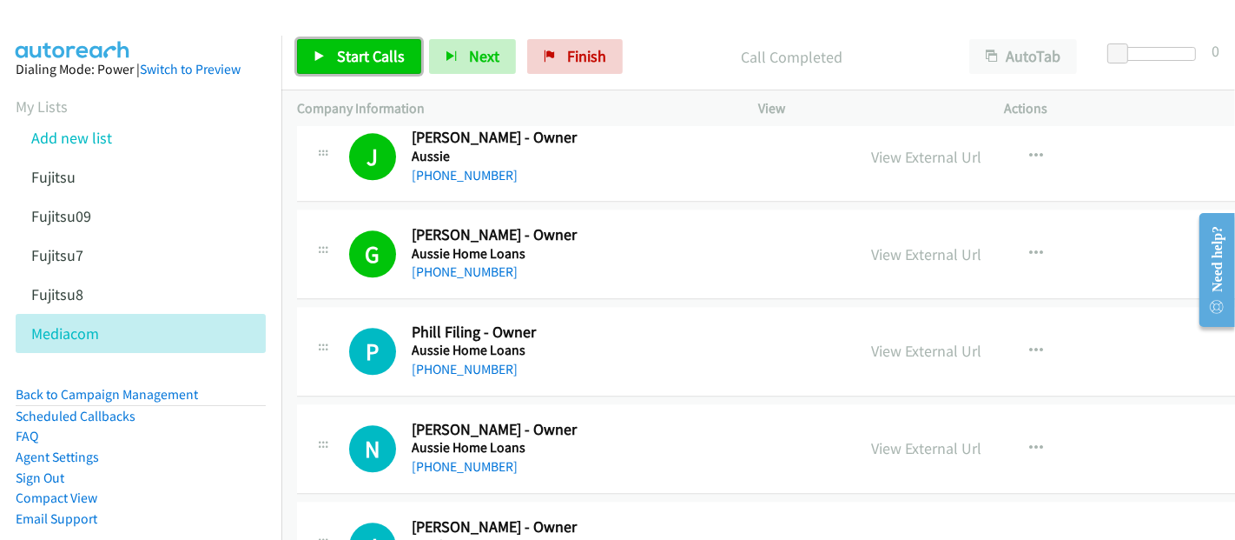
click at [374, 66] on link "Start Calls" at bounding box center [359, 56] width 124 height 35
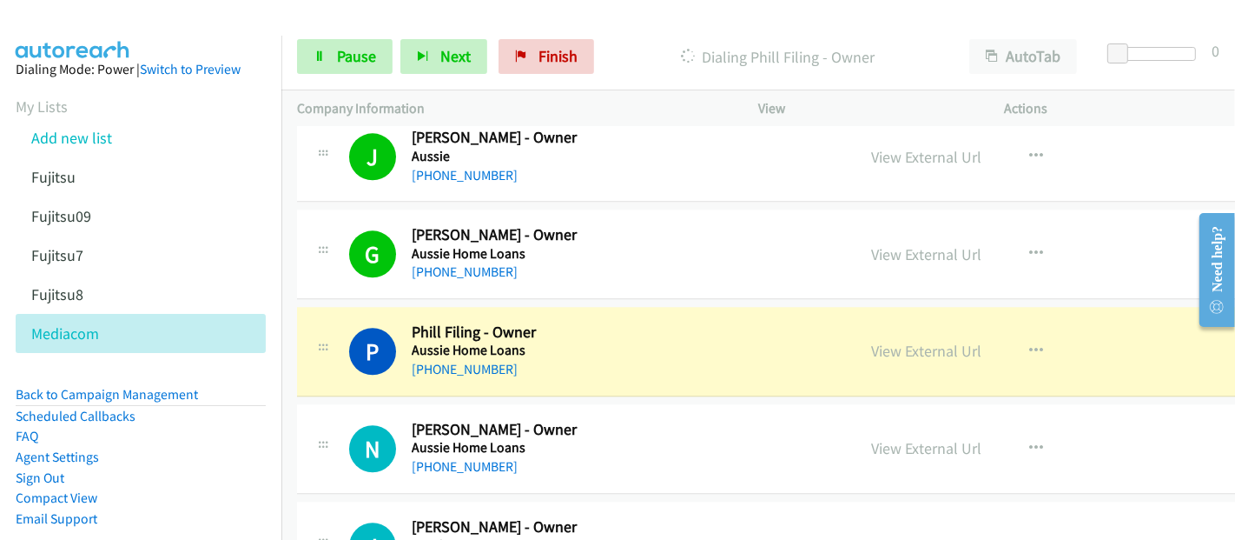
click at [567, 341] on h5 "Aussie Home Loans" at bounding box center [589, 349] width 355 height 17
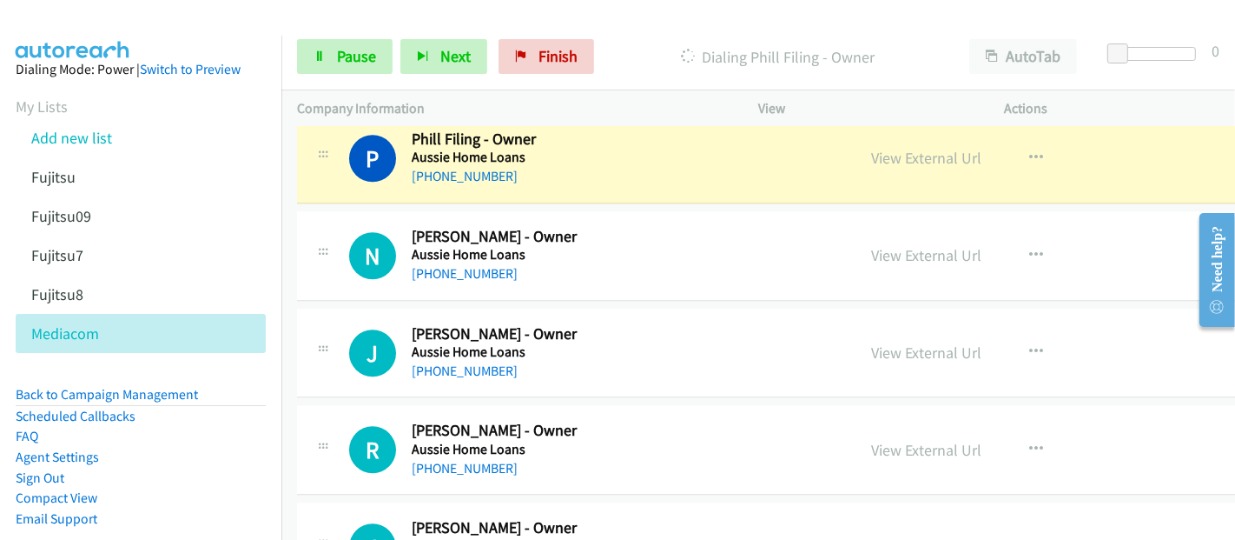
scroll to position [3765, 0]
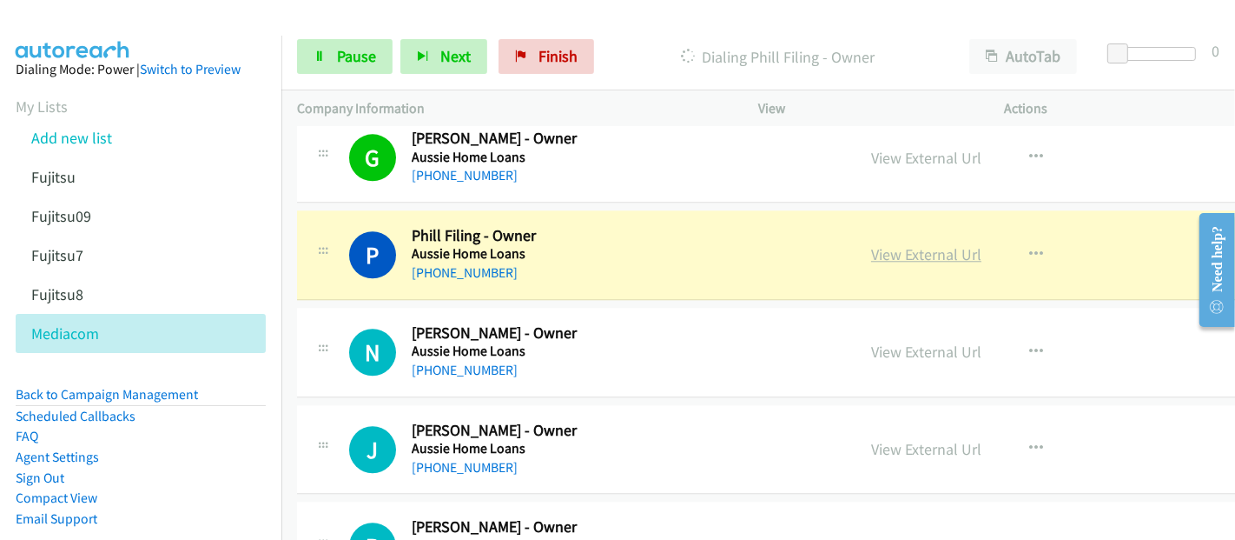
click at [916, 244] on link "View External Url" at bounding box center [926, 254] width 110 height 20
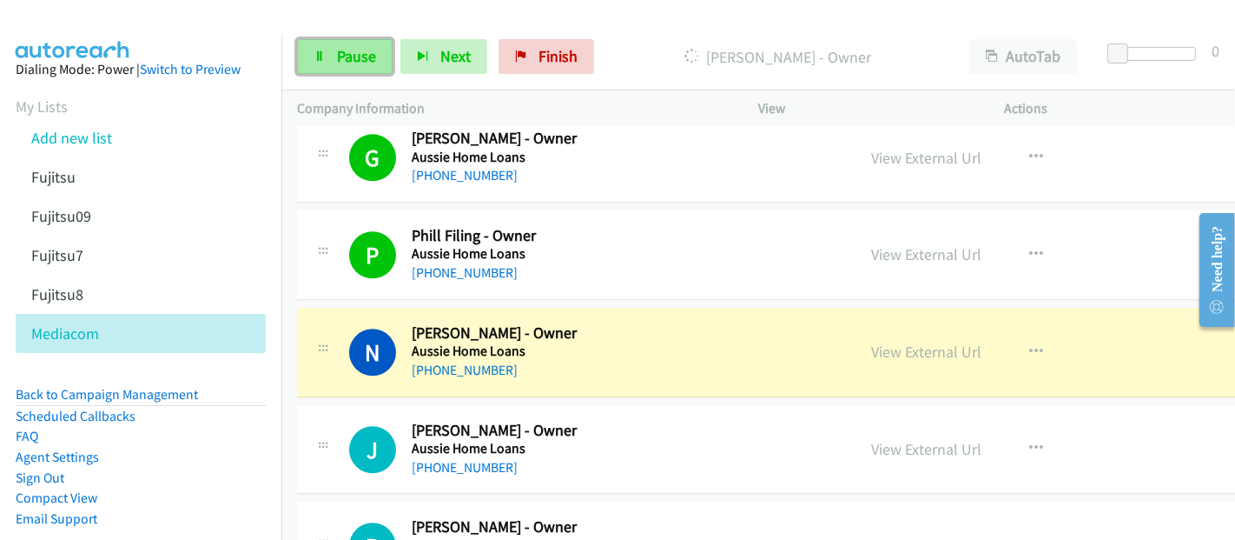
click at [365, 48] on span "Pause" at bounding box center [356, 56] width 39 height 20
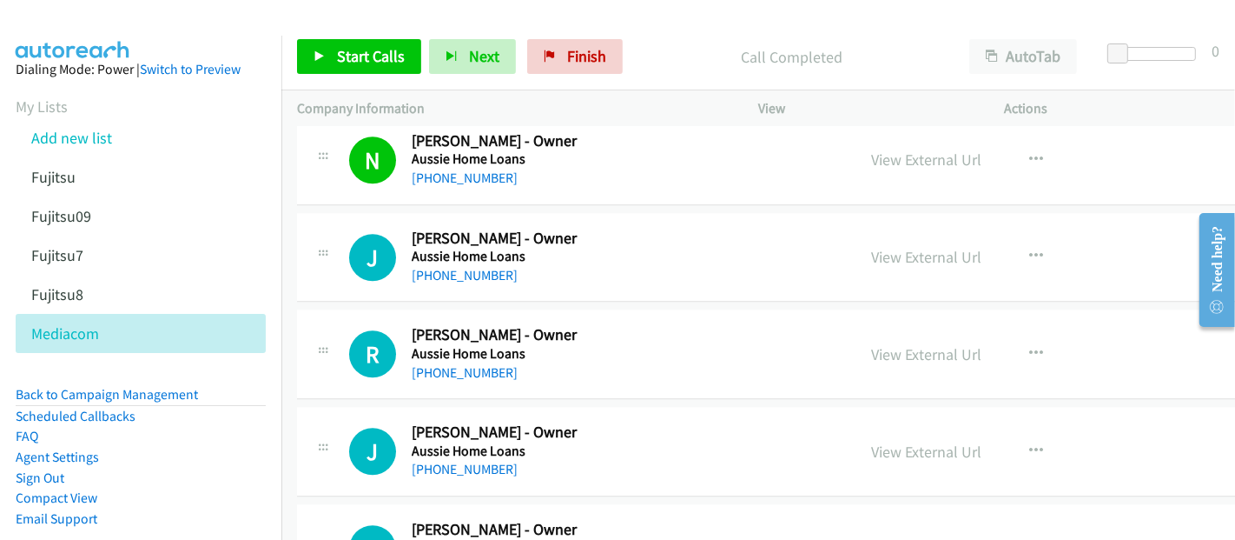
scroll to position [3958, 0]
click at [356, 56] on span "Start Calls" at bounding box center [371, 56] width 68 height 20
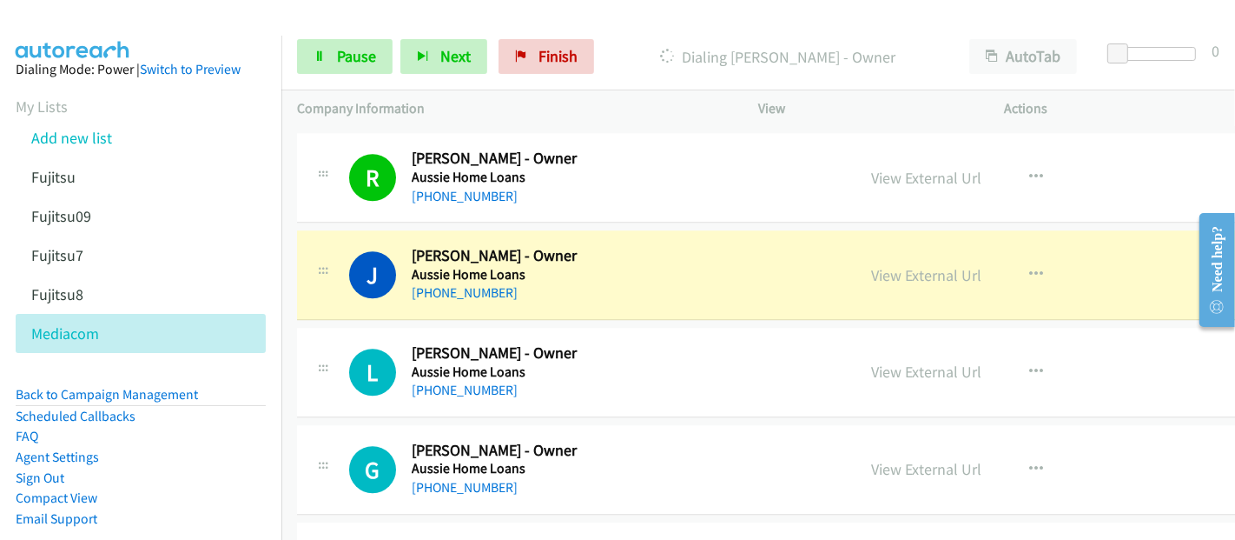
scroll to position [4150, 0]
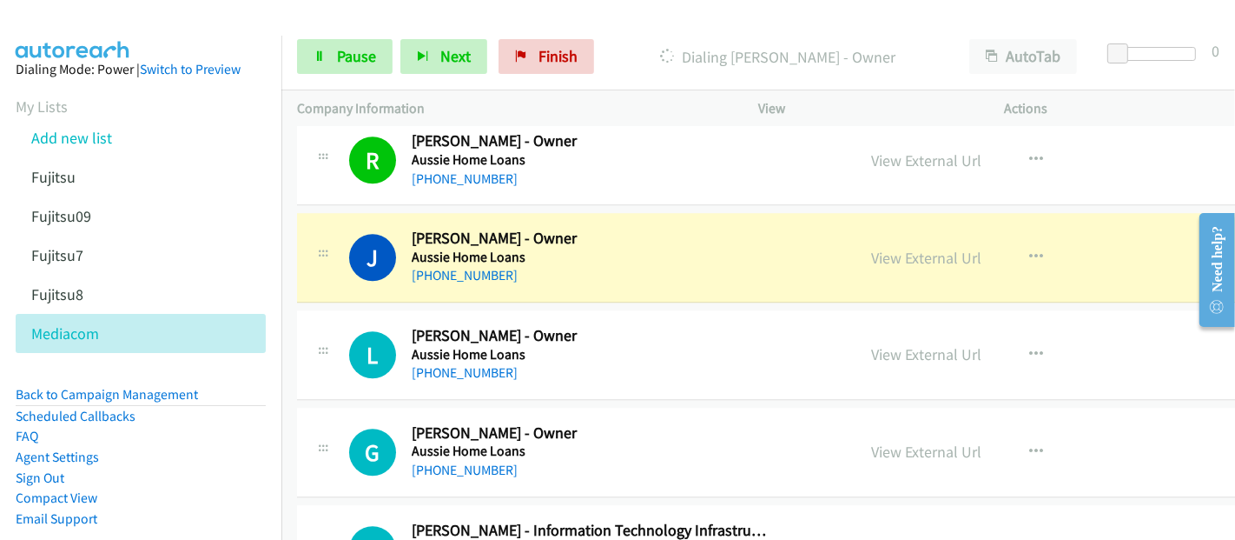
drag, startPoint x: 811, startPoint y: 264, endPoint x: 884, endPoint y: 259, distance: 74.0
click at [811, 264] on div "J Callback Scheduled [PERSON_NAME] - Owner Aussie Home Loans [GEOGRAPHIC_DATA]/…" at bounding box center [594, 257] width 491 height 57
click at [925, 248] on link "View External Url" at bounding box center [926, 258] width 110 height 20
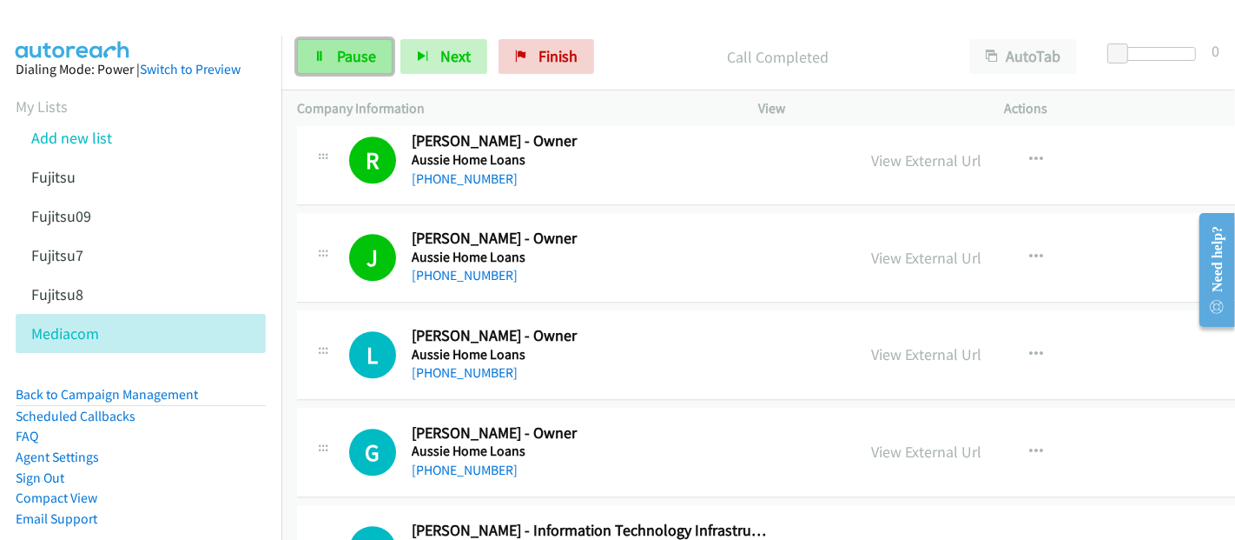
click at [351, 52] on span "Pause" at bounding box center [356, 56] width 39 height 20
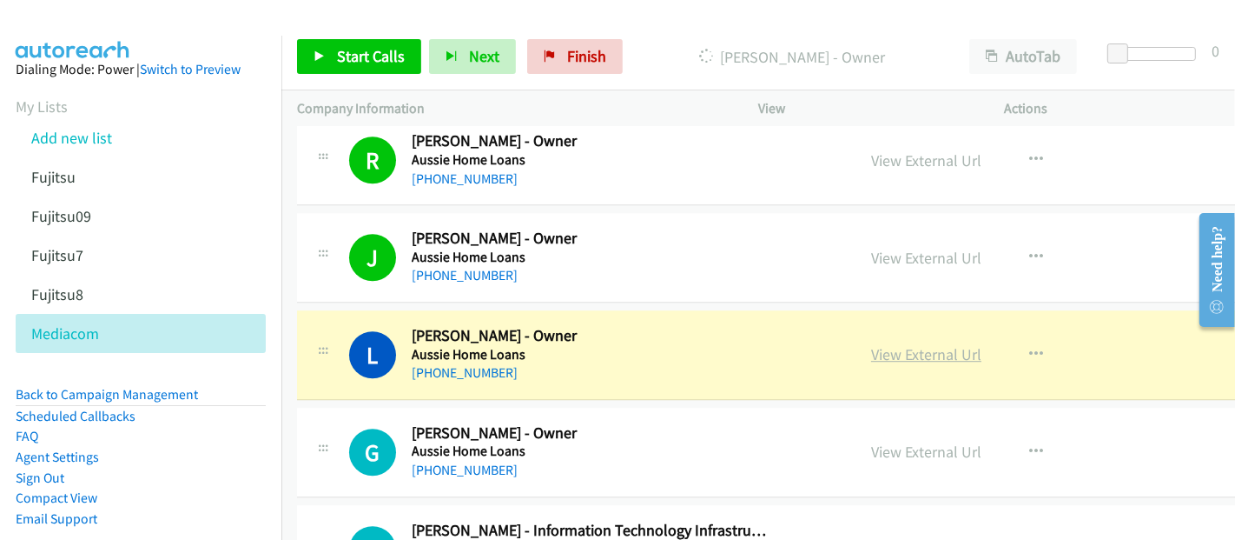
click at [937, 344] on link "View External Url" at bounding box center [926, 354] width 110 height 20
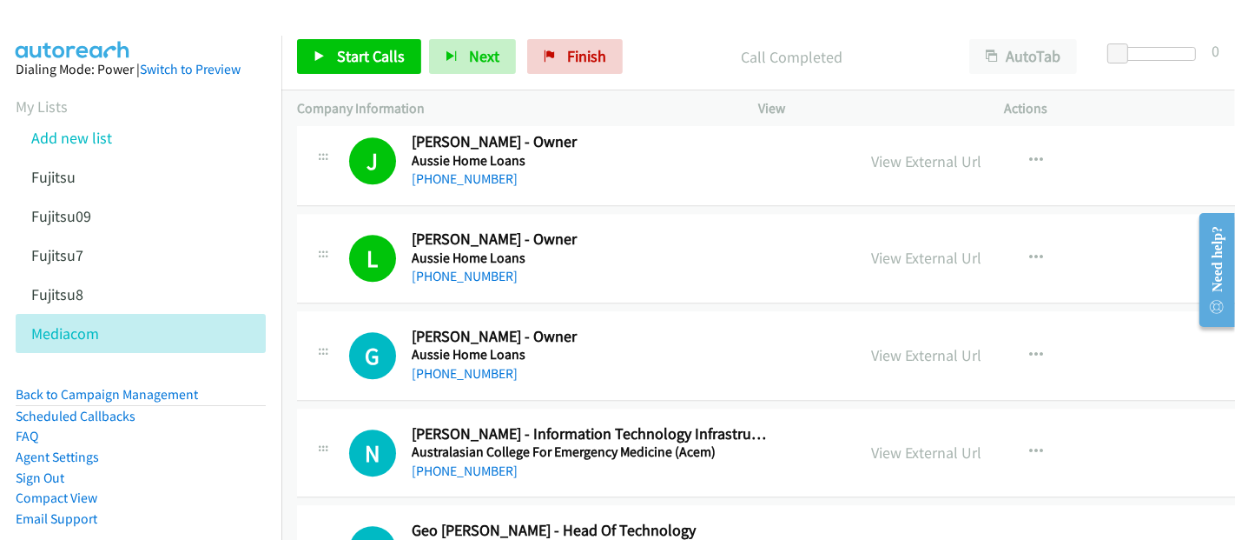
scroll to position [4247, 0]
click at [380, 53] on span "Start Calls" at bounding box center [371, 56] width 68 height 20
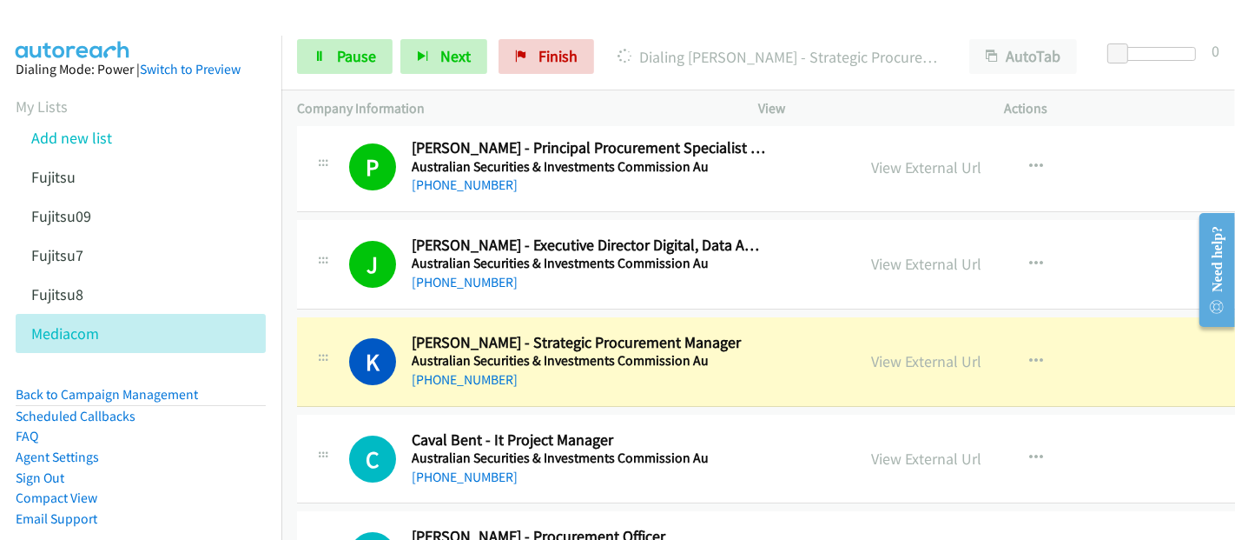
scroll to position [5502, 0]
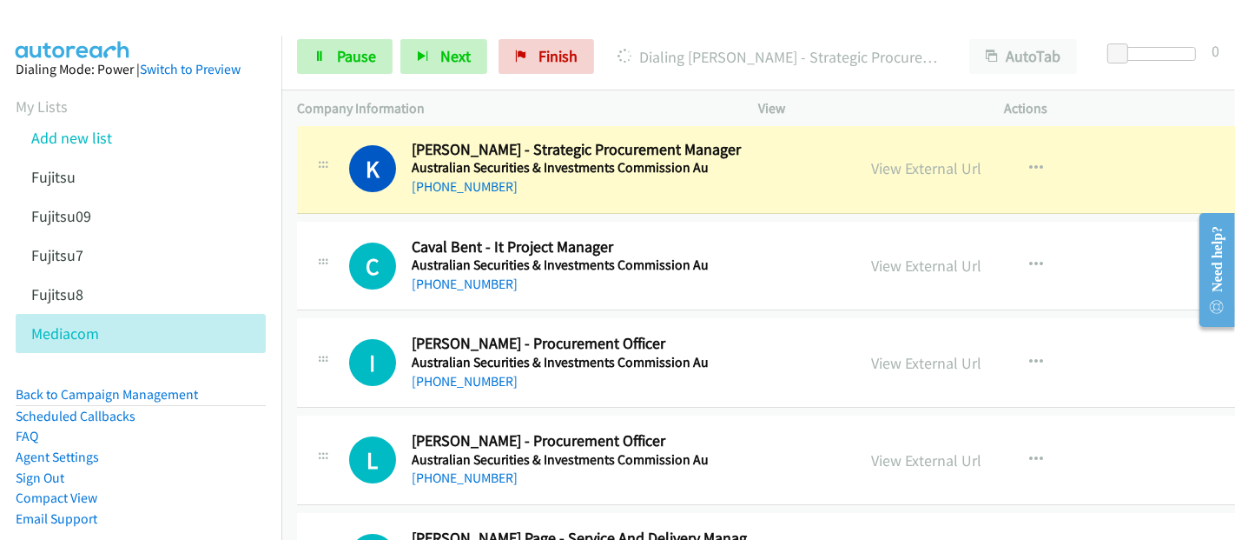
click at [572, 176] on div "[PHONE_NUMBER]" at bounding box center [589, 186] width 355 height 21
click at [913, 158] on link "View External Url" at bounding box center [926, 168] width 110 height 20
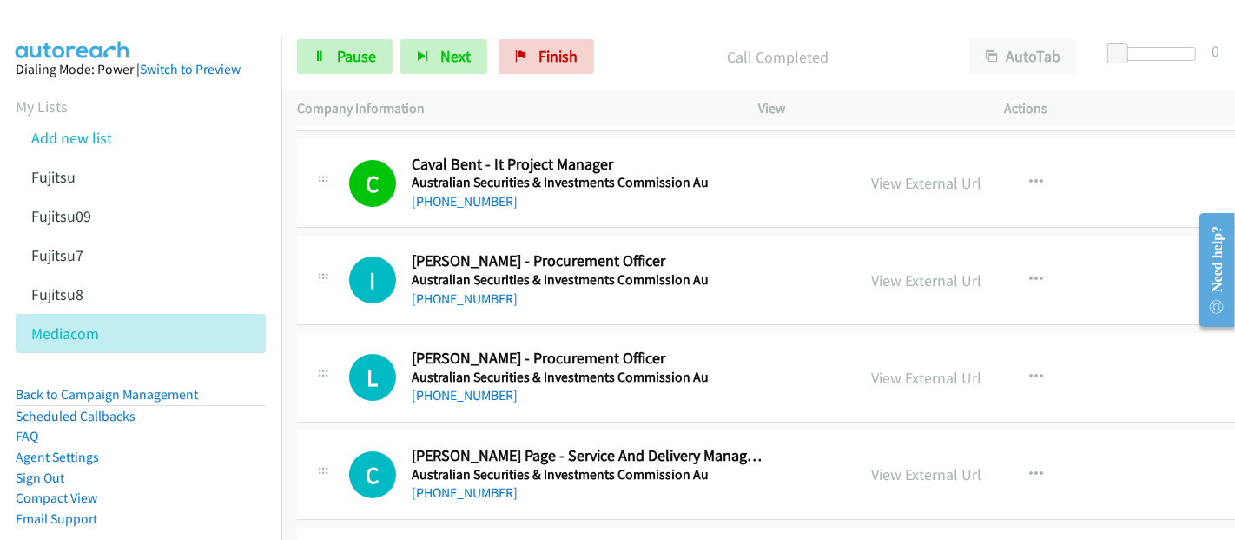
scroll to position [5599, 0]
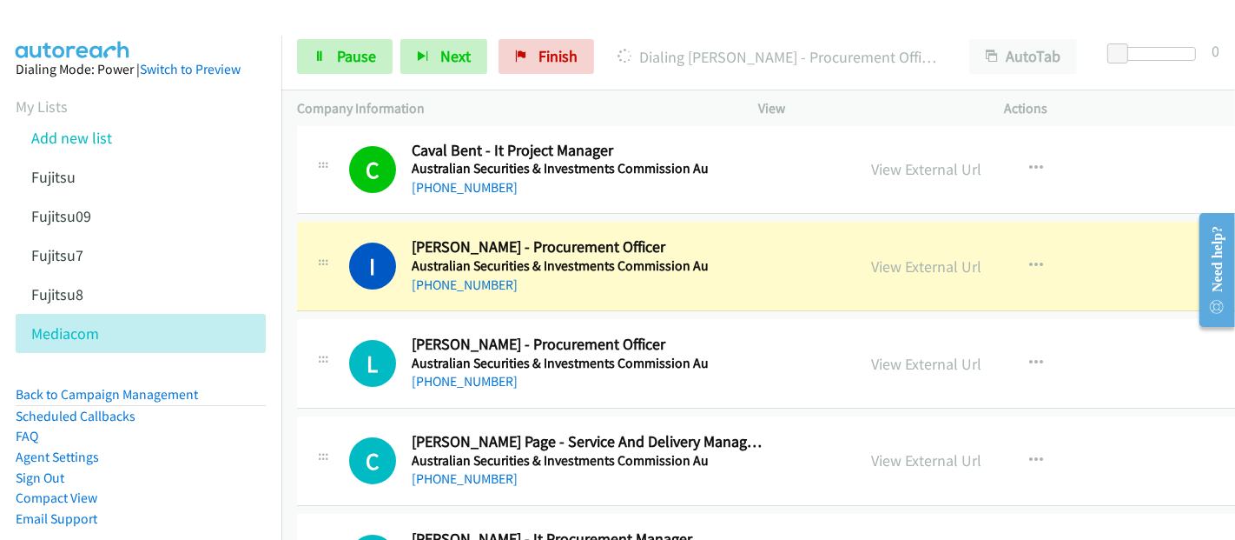
drag, startPoint x: 547, startPoint y: 278, endPoint x: 765, endPoint y: 284, distance: 217.3
click at [547, 278] on div "[PHONE_NUMBER]" at bounding box center [589, 285] width 355 height 21
click at [910, 255] on div "View External Url" at bounding box center [926, 266] width 110 height 23
click at [900, 256] on link "View External Url" at bounding box center [926, 266] width 110 height 20
click at [342, 55] on span "Pause" at bounding box center [356, 56] width 39 height 20
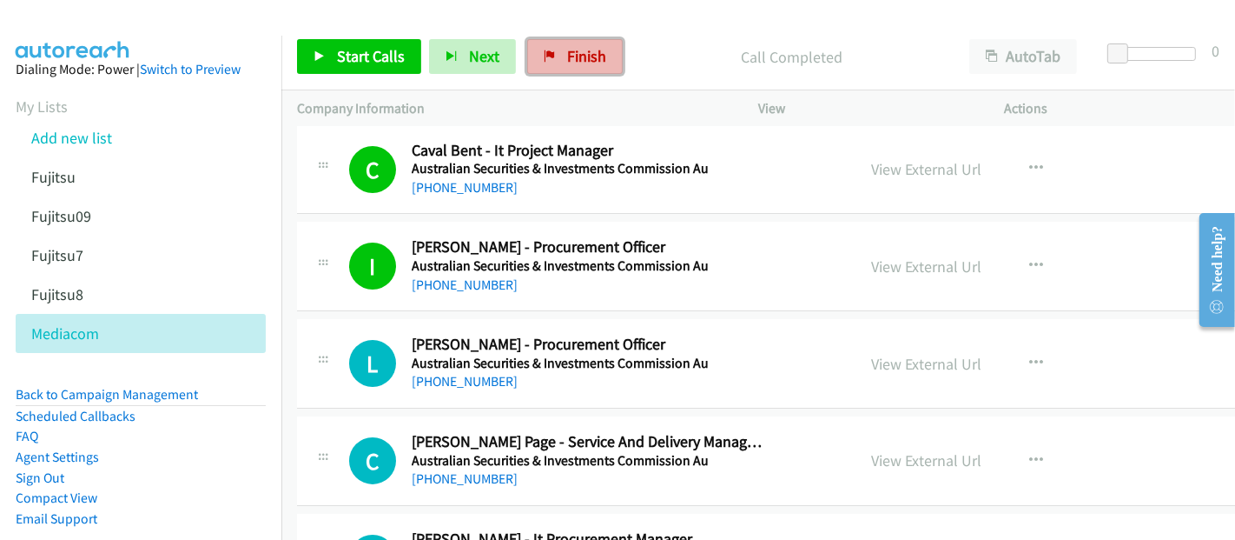
click at [591, 64] on span "Finish" at bounding box center [586, 56] width 39 height 20
